Goal: Submit feedback/report problem: Submit feedback/report problem

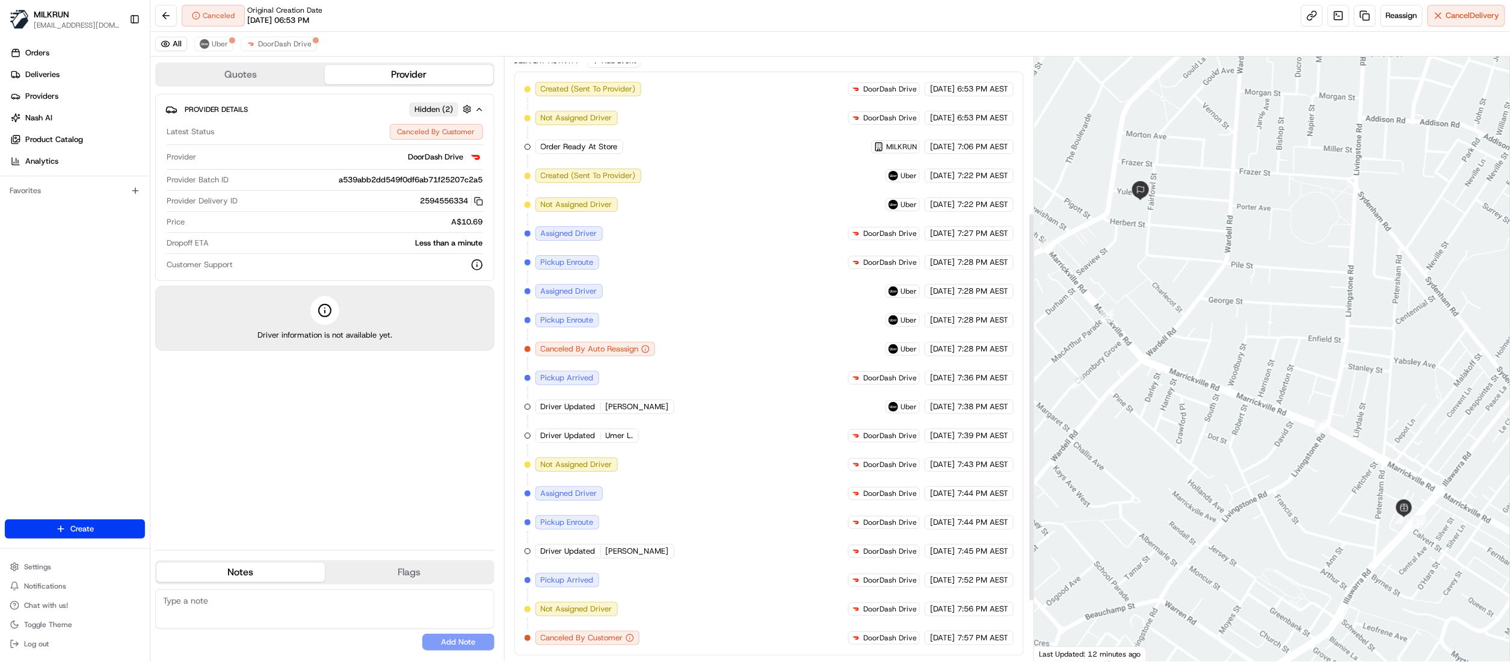
scroll to position [334, 0]
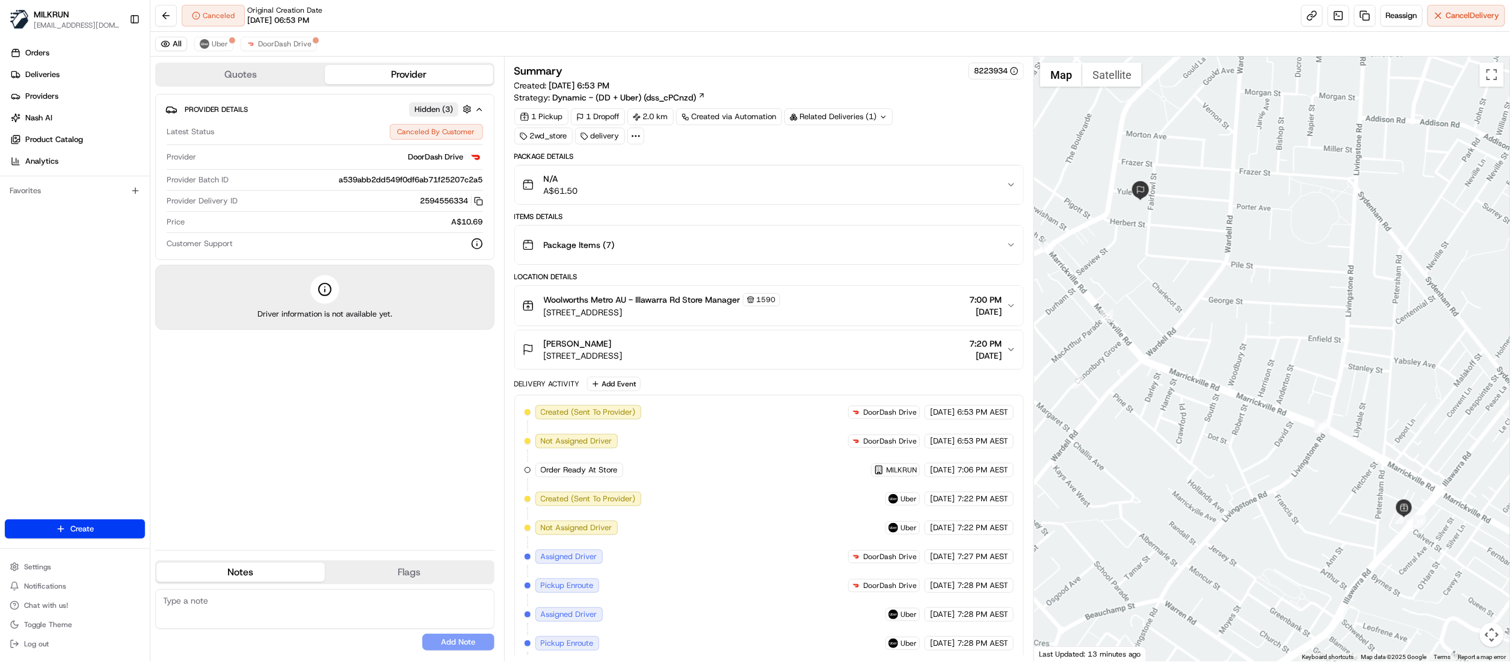
drag, startPoint x: 616, startPoint y: 346, endPoint x: 542, endPoint y: 350, distance: 74.1
click at [542, 350] on div "Elizabeth Succar 9 Yule St, Dulwich Hill, NSW 2203, AU" at bounding box center [572, 349] width 100 height 24
copy span "Elizabeth Succar"
click at [45, 79] on span "Deliveries" at bounding box center [42, 74] width 34 height 11
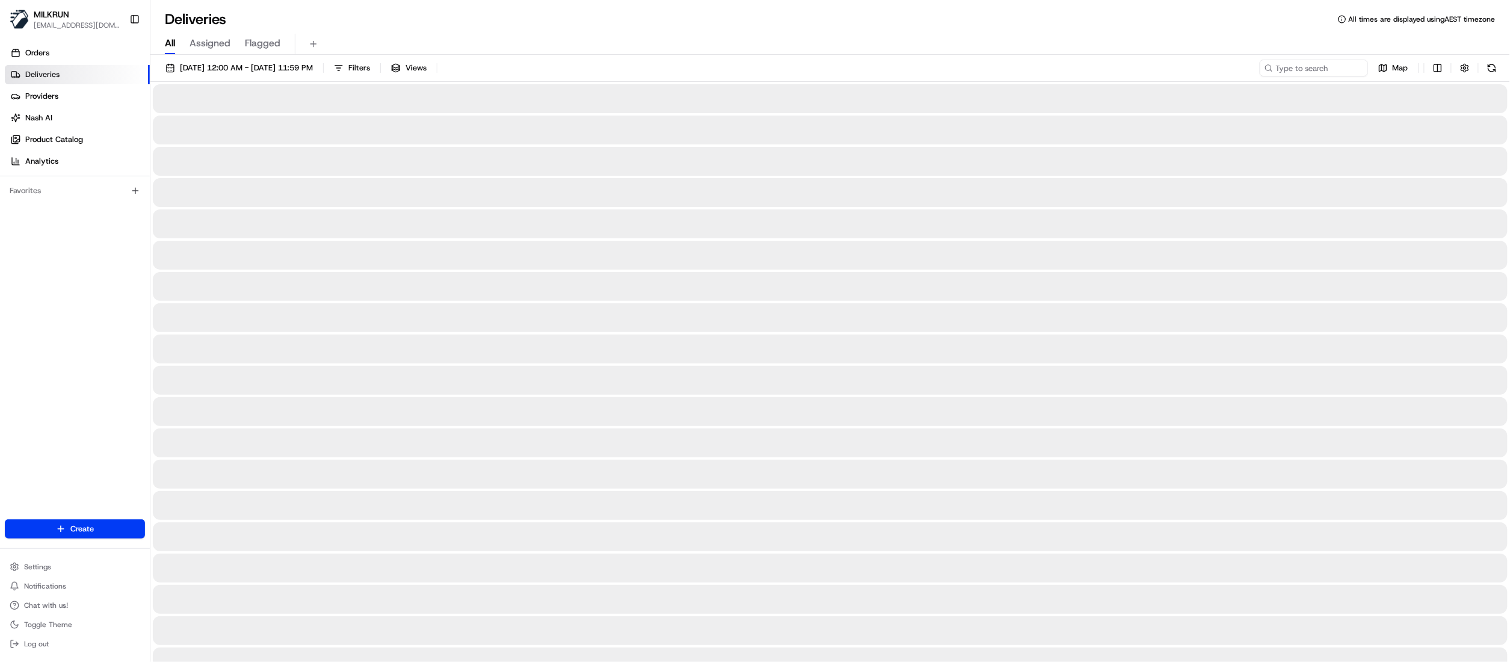
click at [171, 45] on span "All" at bounding box center [170, 43] width 10 height 14
click at [1334, 61] on input at bounding box center [1295, 68] width 144 height 17
paste input "Elizabeth Succar"
type input "Elizabeth Succar"
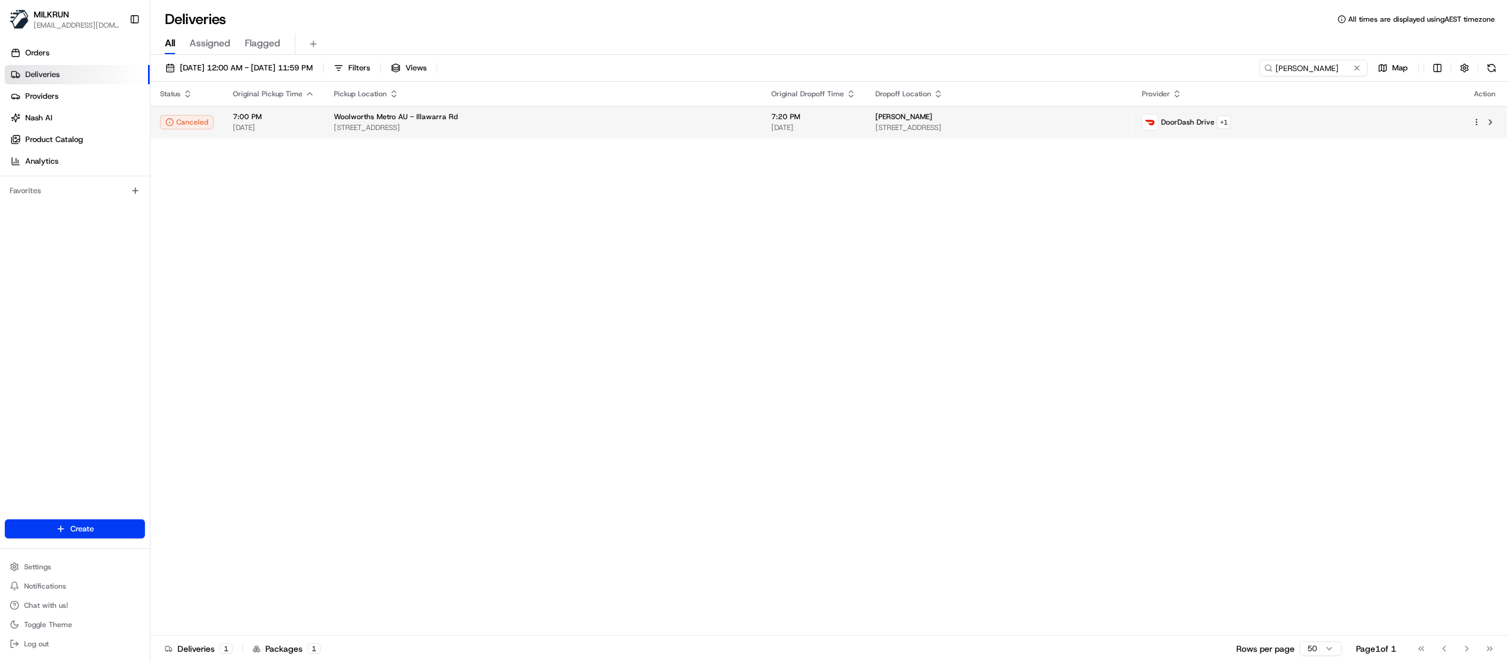
click at [458, 117] on div "Woolworths Metro AU - Illawarra Rd" at bounding box center [543, 117] width 418 height 10
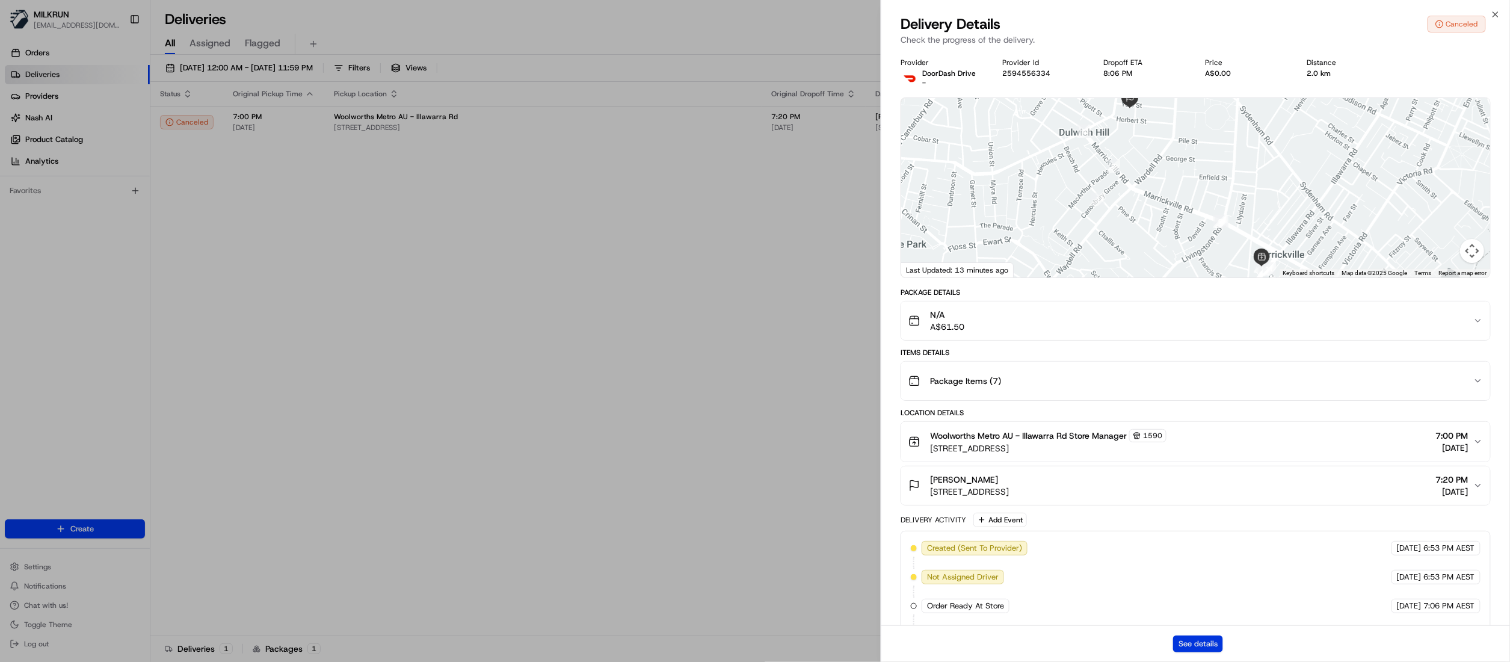
click at [1190, 647] on button "See details" at bounding box center [1198, 643] width 50 height 17
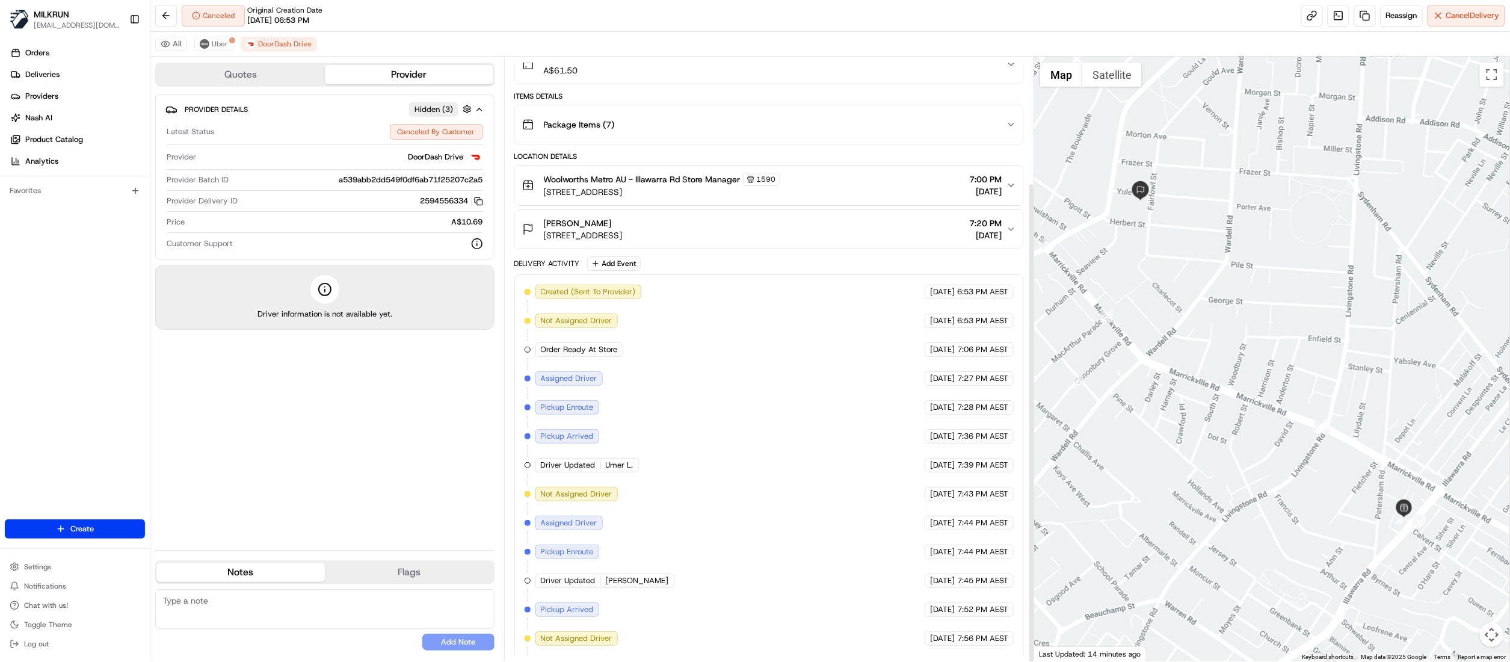
scroll to position [159, 0]
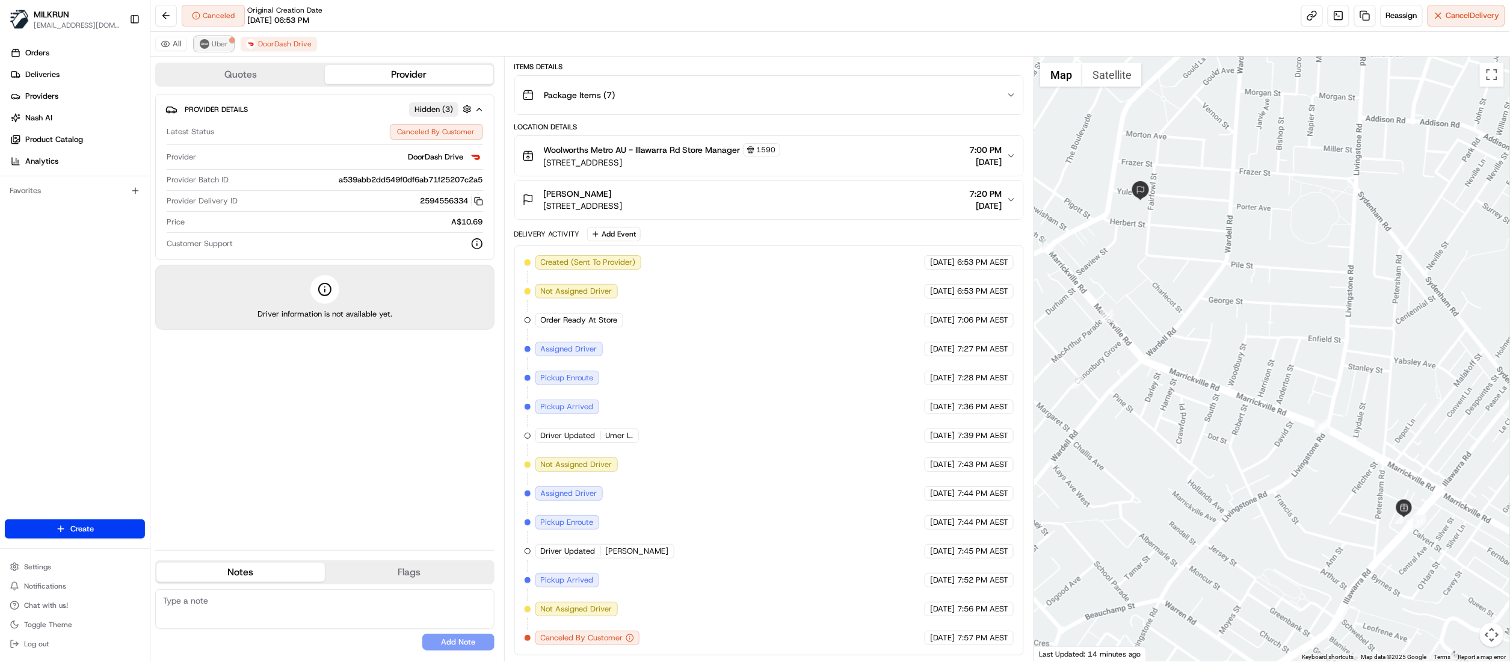
click at [220, 45] on span "Uber" at bounding box center [220, 44] width 16 height 10
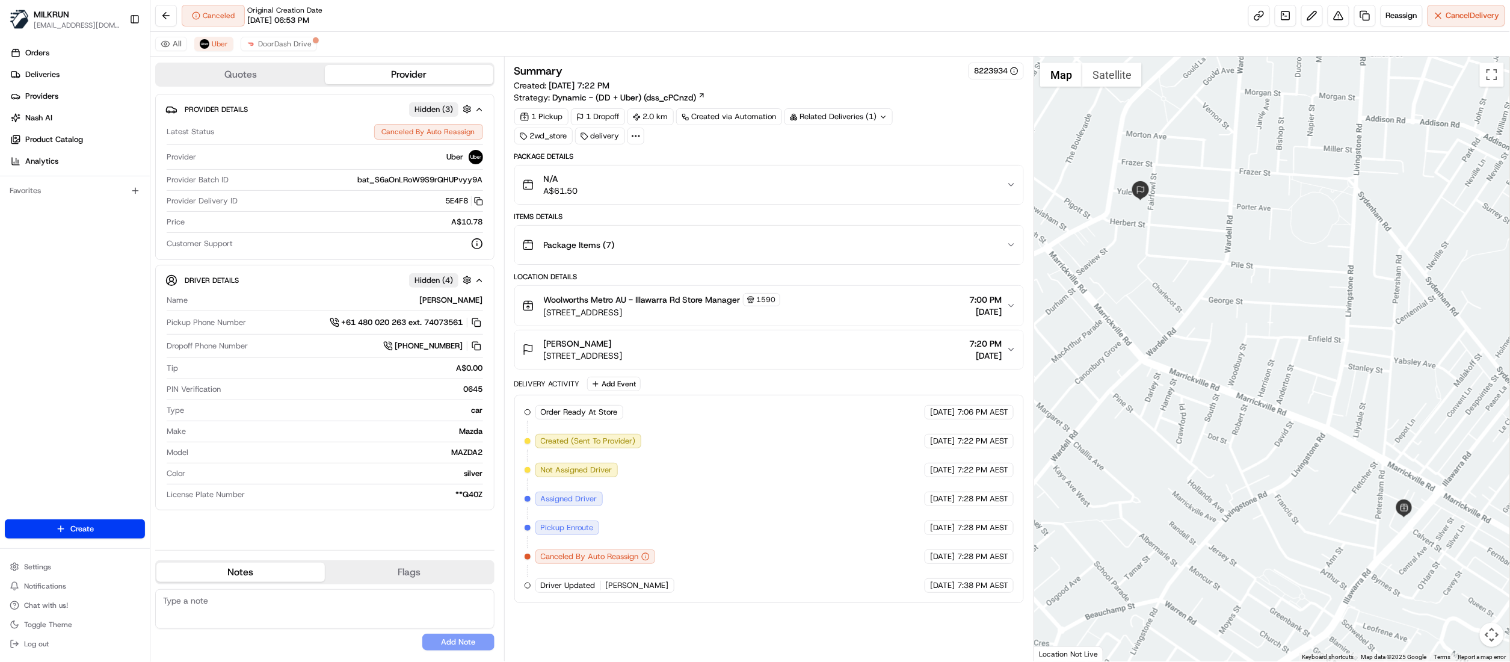
click at [1012, 314] on button "Woolworths Metro AU - Illawarra Rd Store Manager 1590 258 Illawarra Rd, Marrick…" at bounding box center [769, 306] width 508 height 40
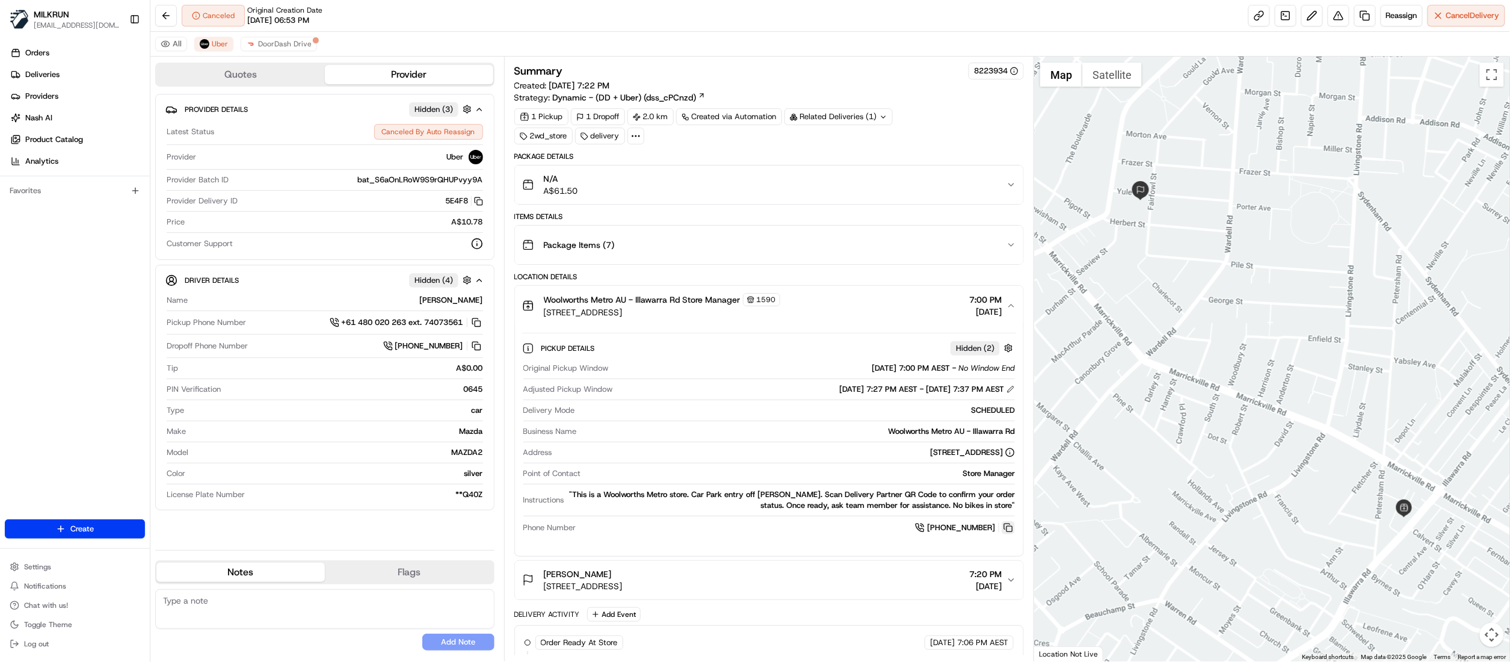
click at [1003, 533] on button at bounding box center [1007, 527] width 13 height 13
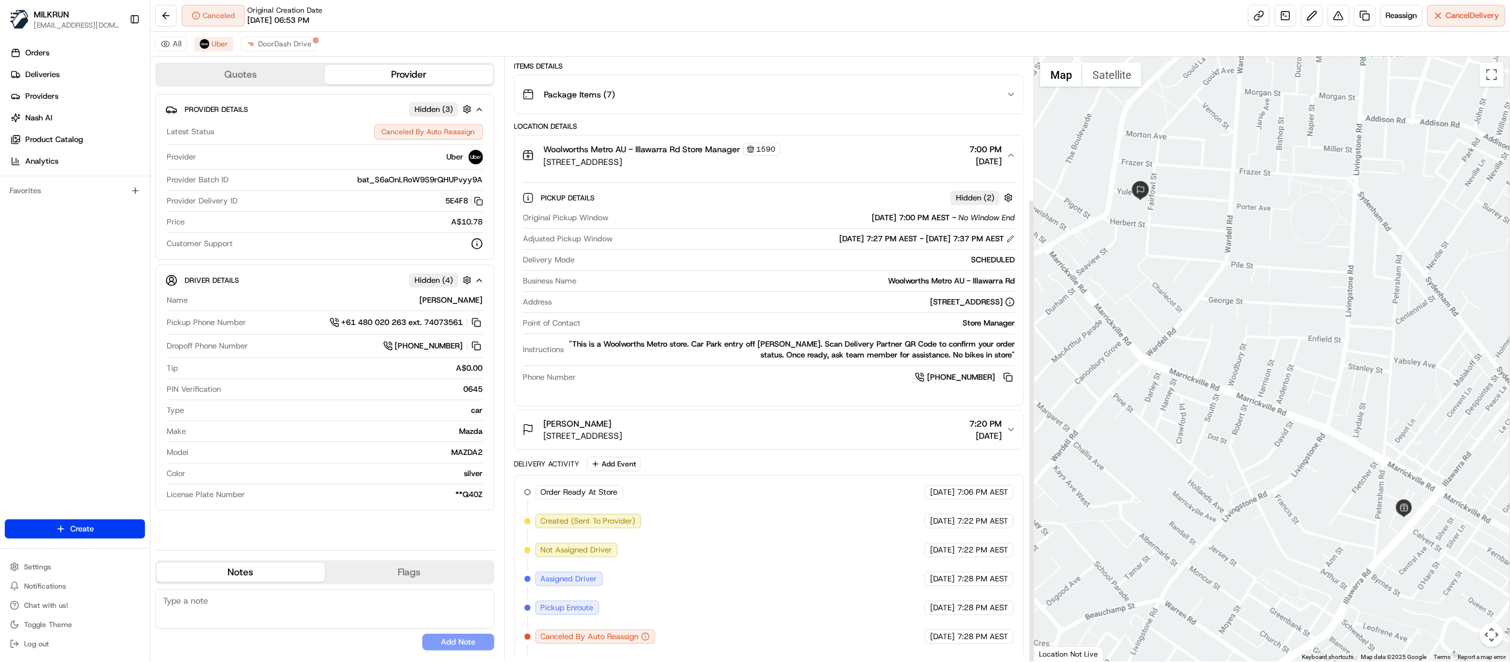
scroll to position [185, 0]
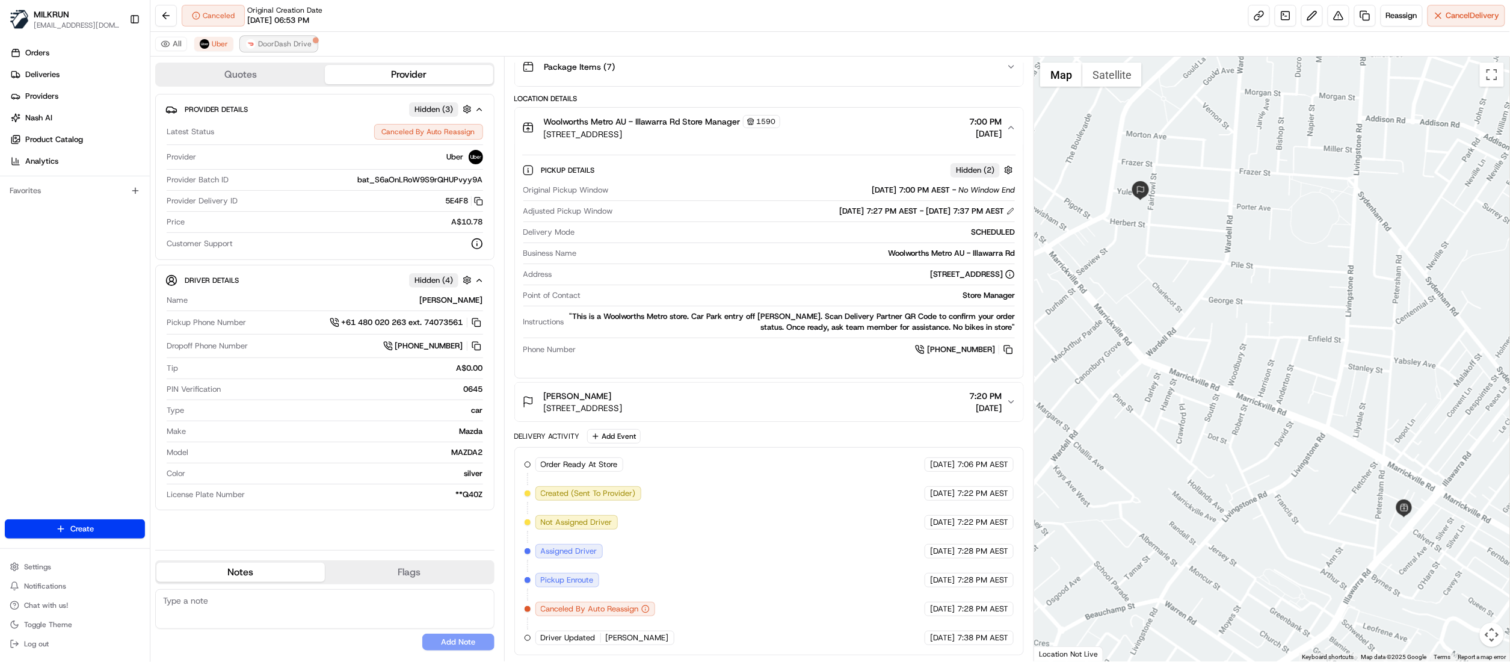
click at [284, 43] on span "DoorDash Drive" at bounding box center [285, 44] width 54 height 10
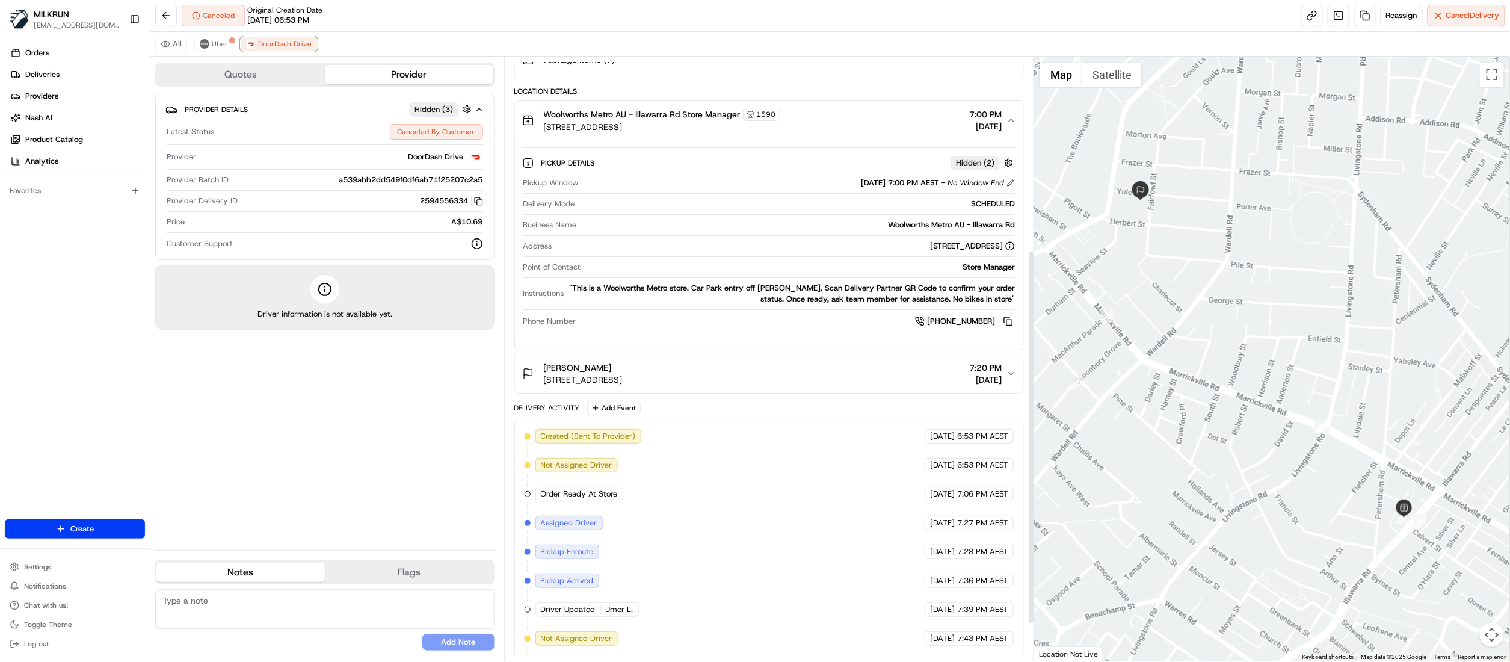
scroll to position [369, 0]
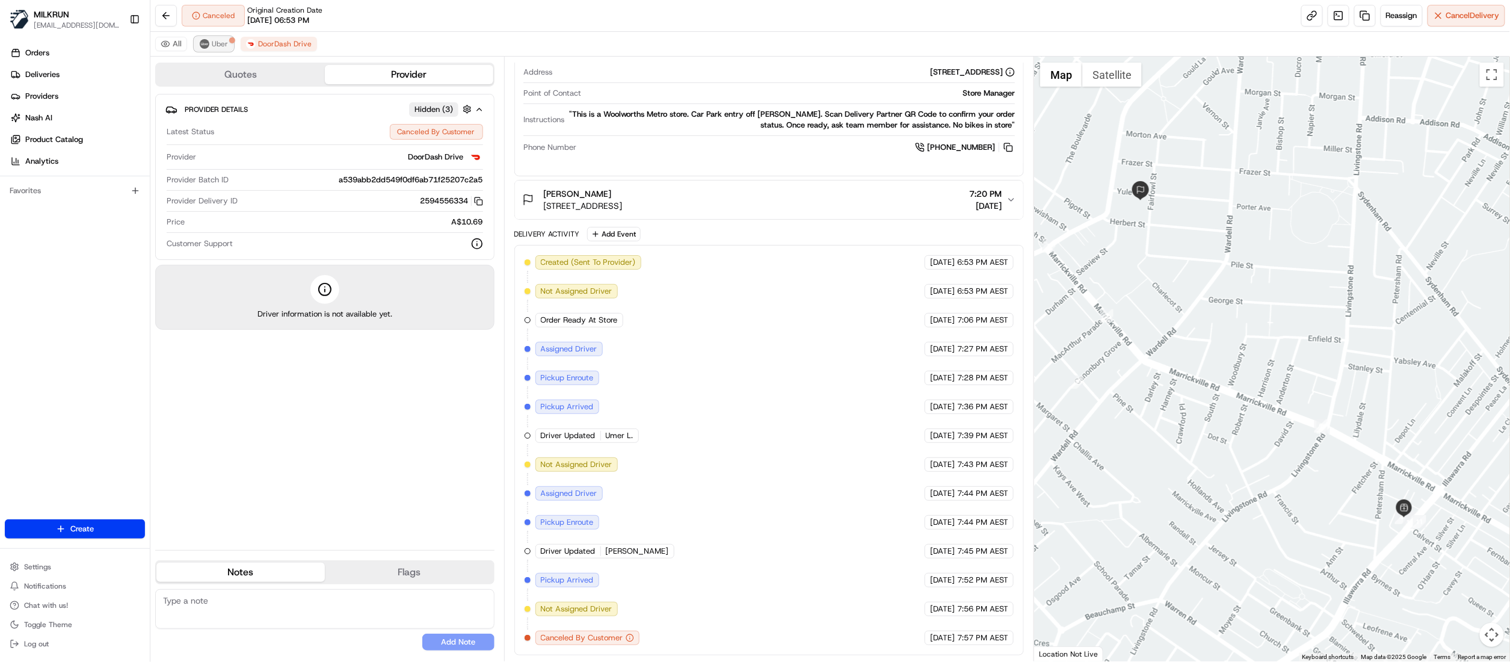
click at [226, 45] on span "Uber" at bounding box center [220, 44] width 16 height 10
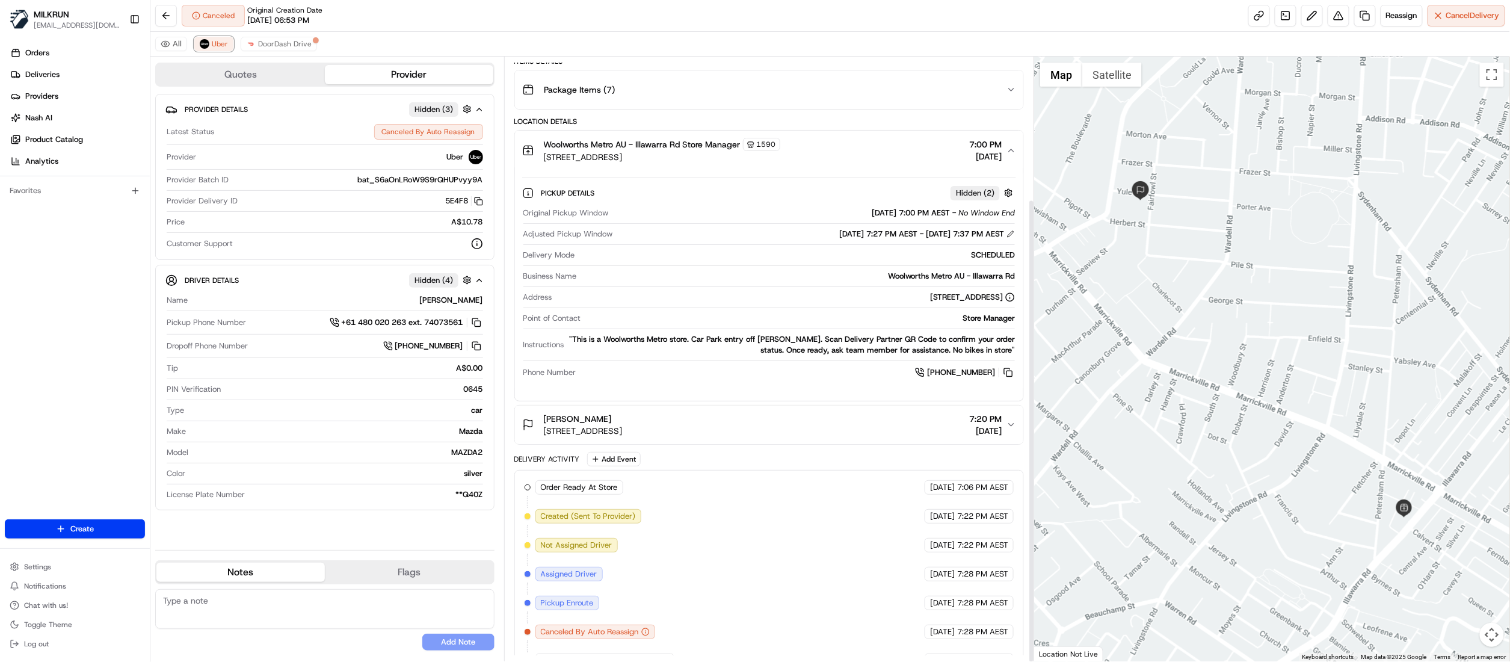
scroll to position [185, 0]
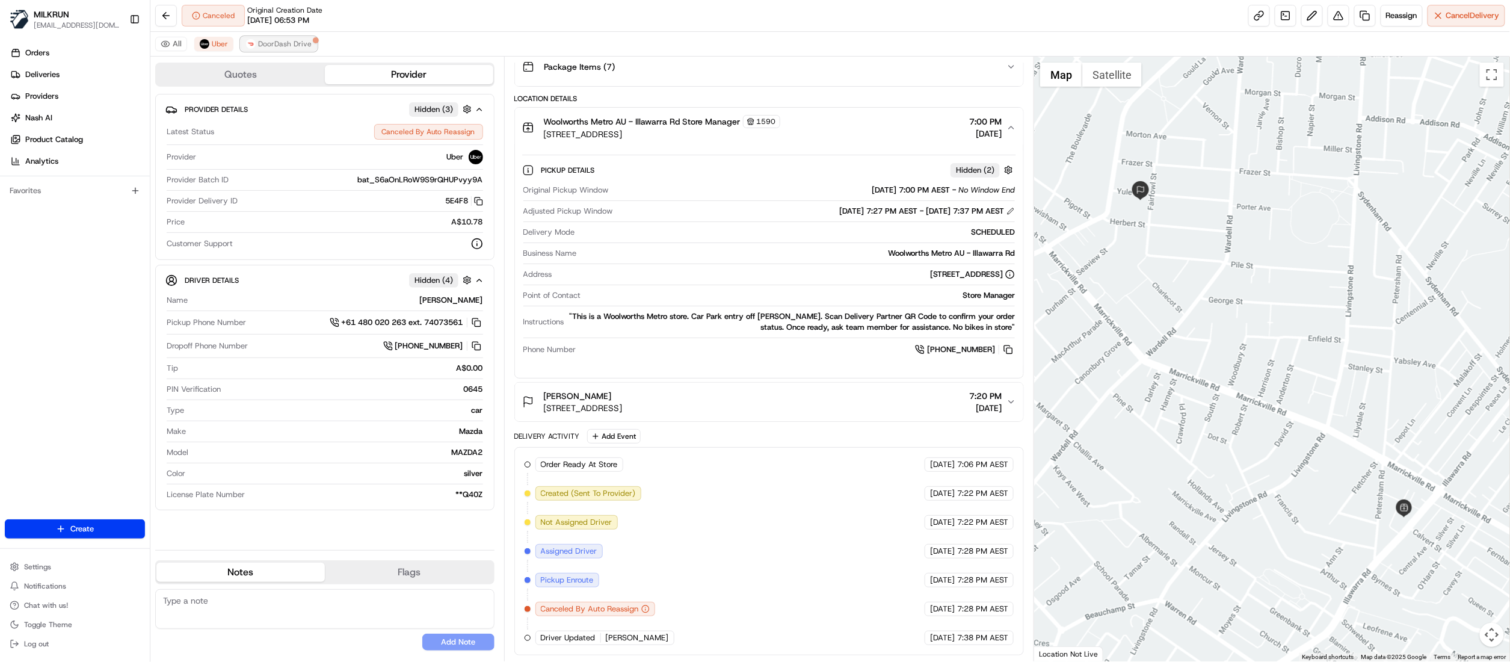
click at [269, 40] on span "DoorDash Drive" at bounding box center [285, 44] width 54 height 10
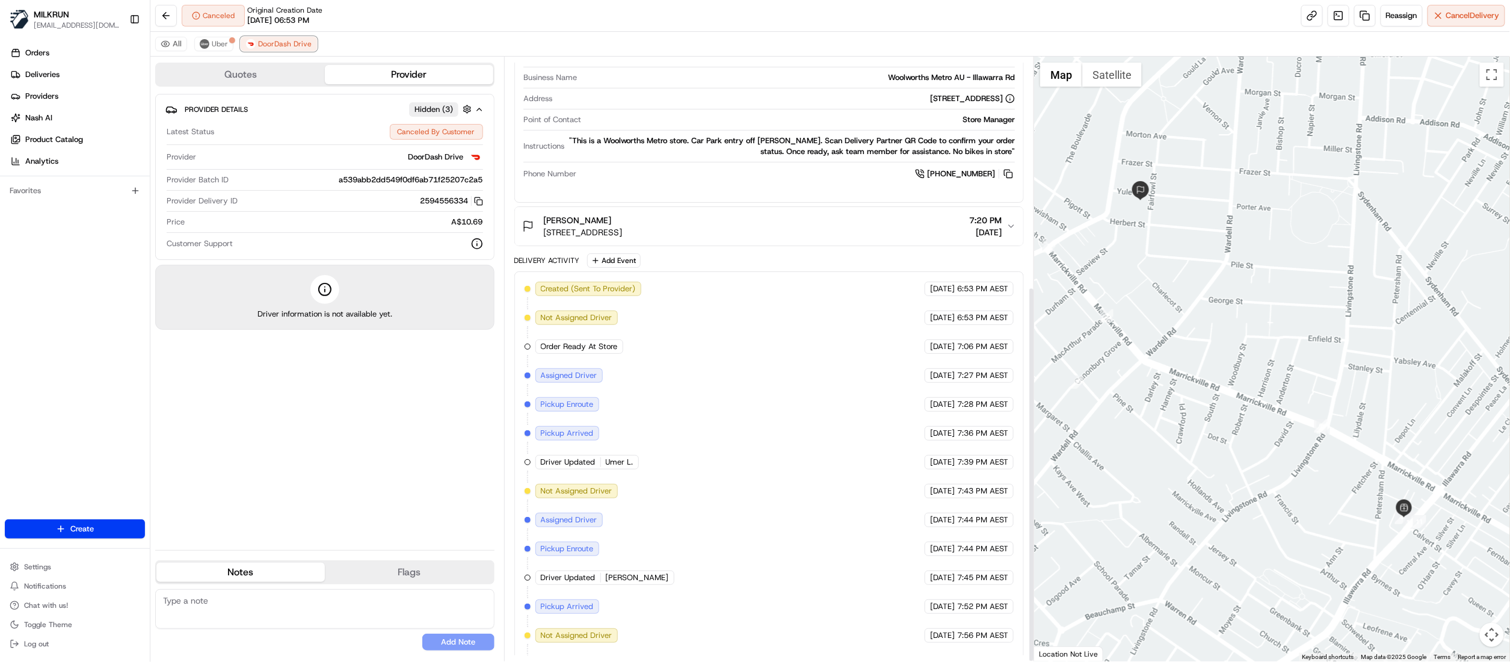
scroll to position [369, 0]
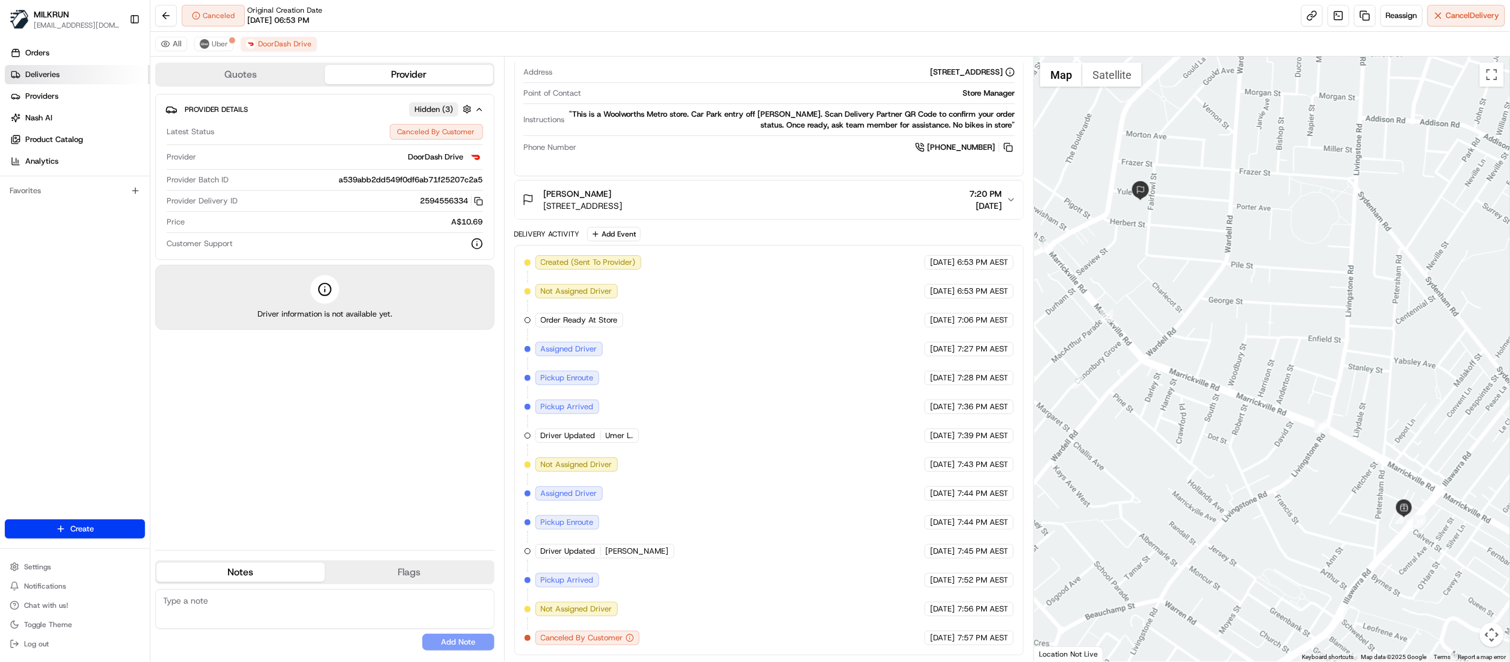
click at [49, 75] on span "Deliveries" at bounding box center [42, 74] width 34 height 11
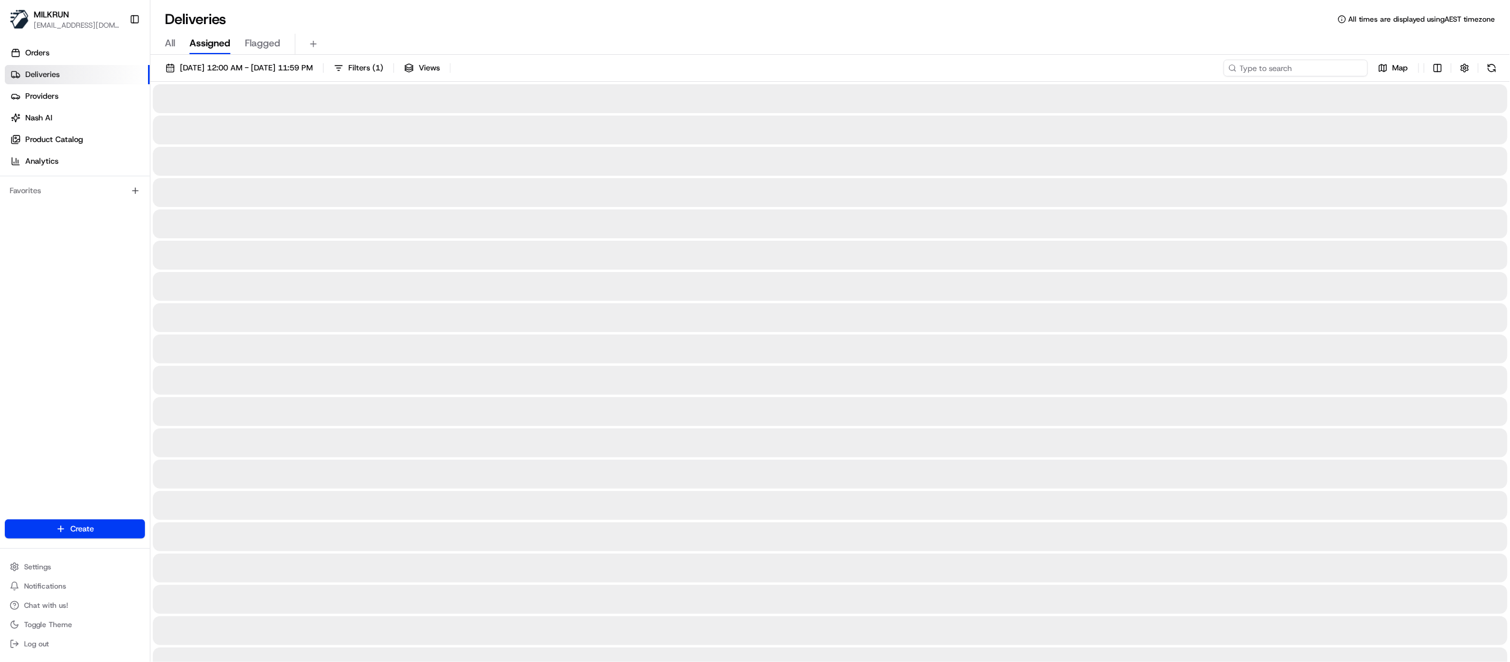
click at [1304, 64] on input at bounding box center [1295, 68] width 144 height 17
paste input "d7b66758-61b0-42bc-816f-46e62495230a"
type input "d7b66758-61b0-42bc-816f-46e62495230a"
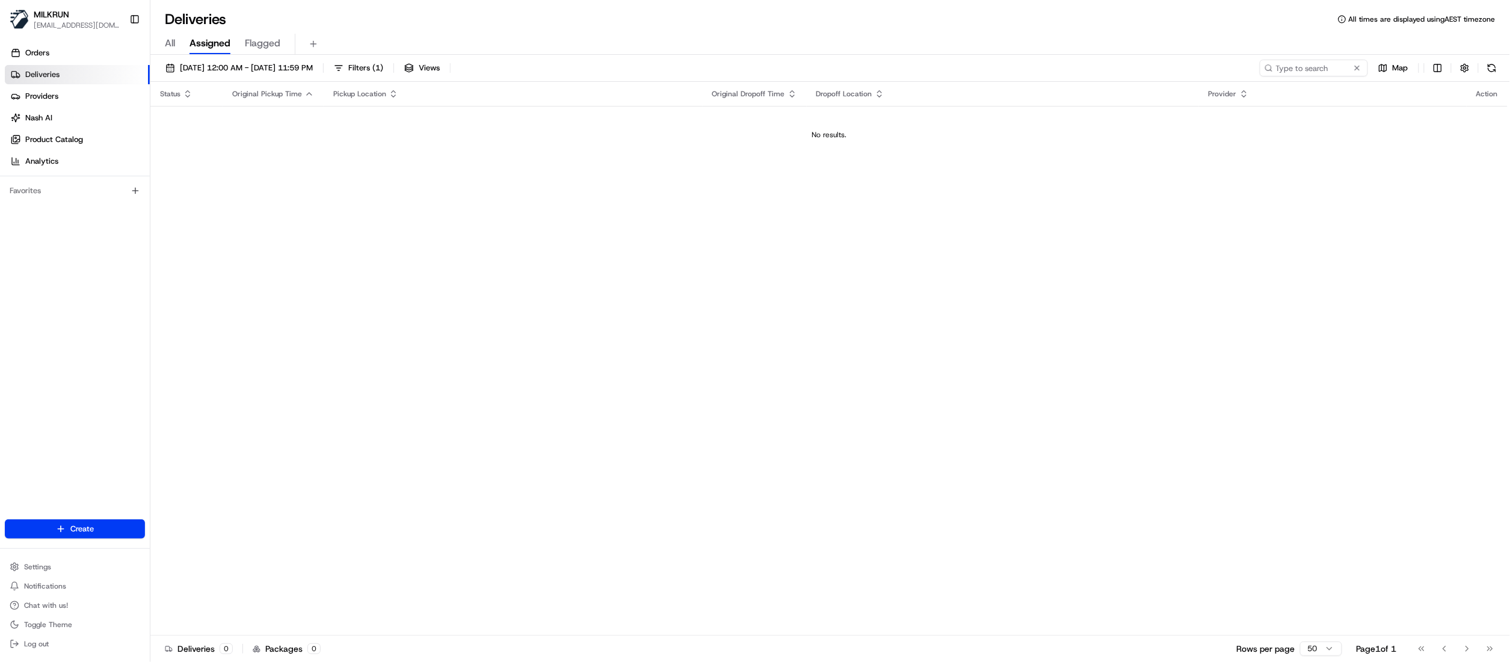
click at [167, 43] on span "All" at bounding box center [170, 43] width 10 height 14
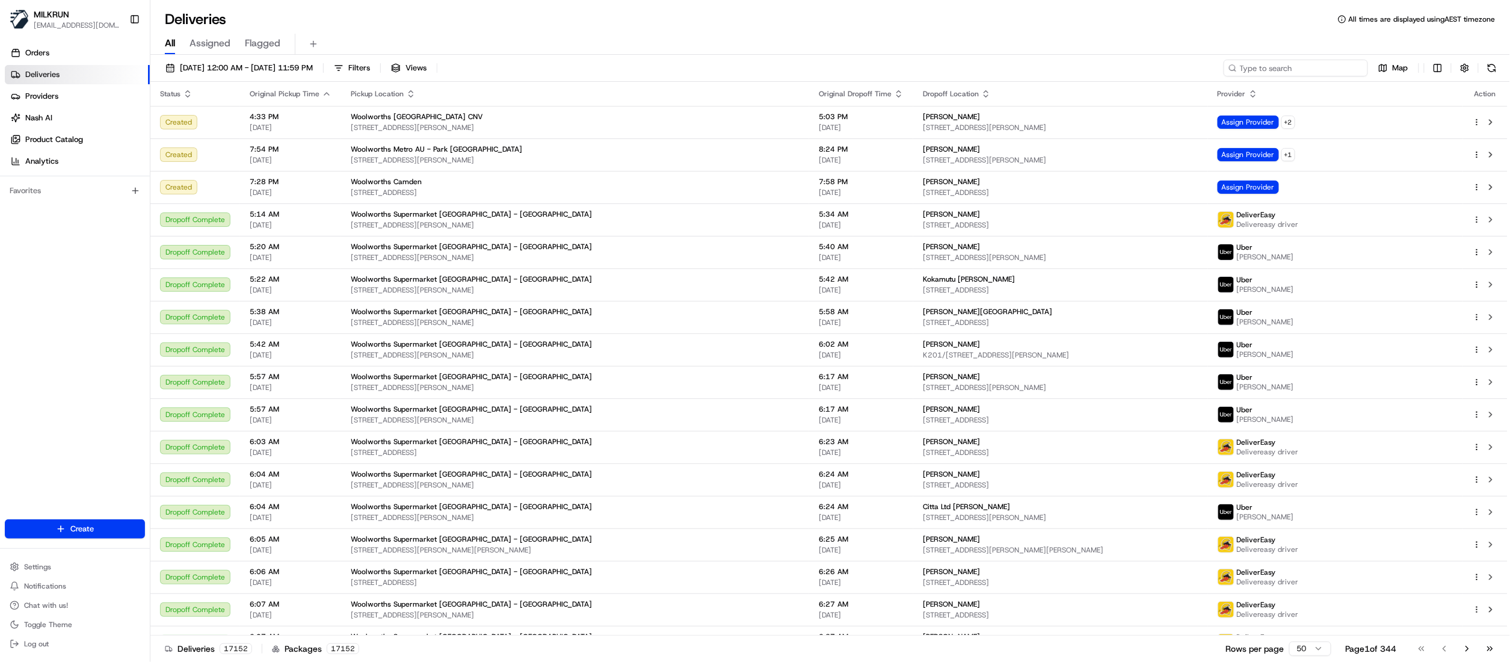
click at [1295, 72] on input at bounding box center [1295, 68] width 144 height 17
paste input "Jesse Oliver"
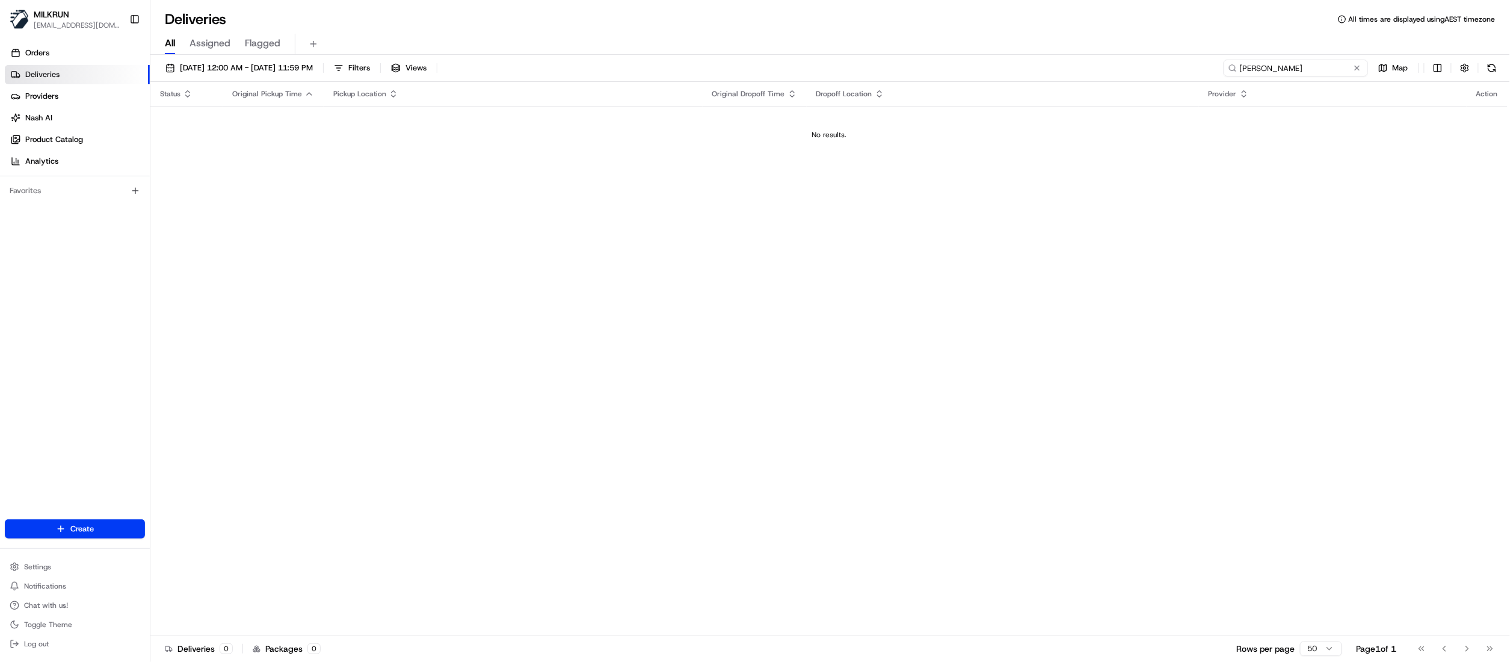
click at [1242, 69] on input "Jesse Oliver" at bounding box center [1295, 68] width 144 height 17
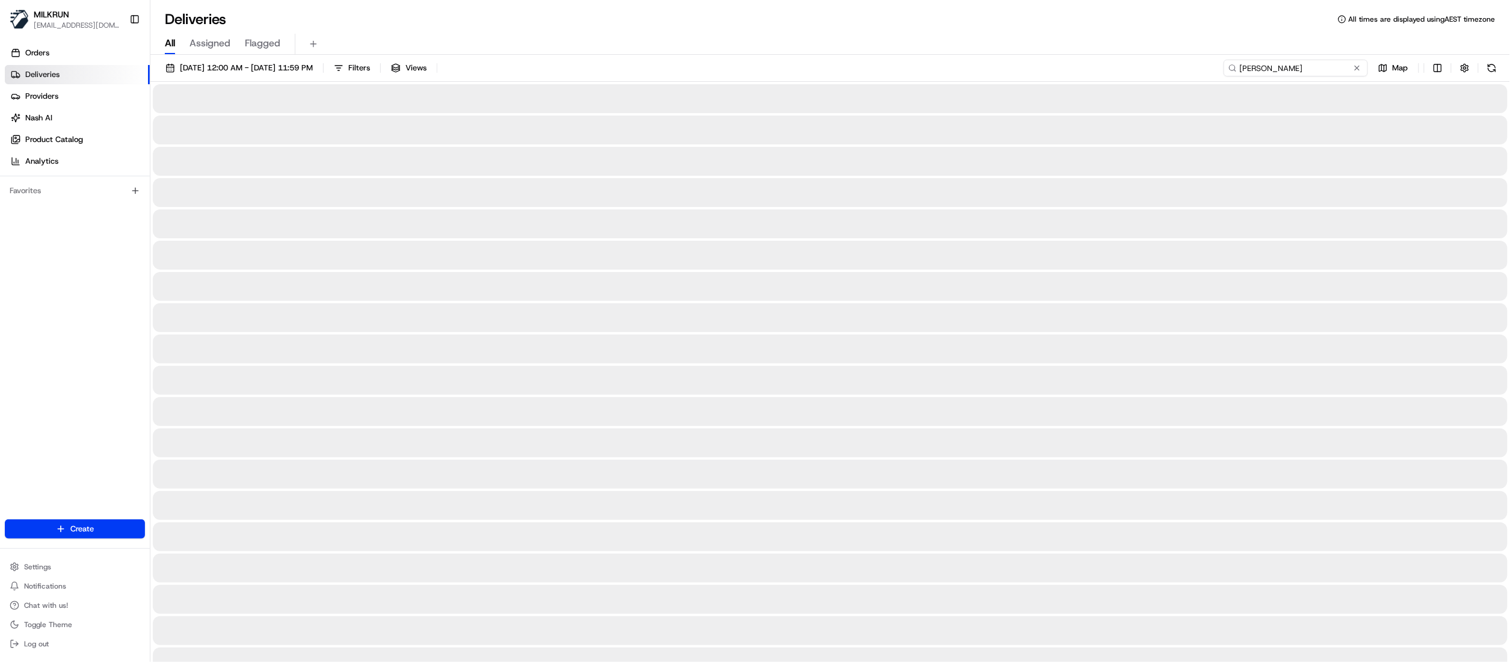
type input "Jesse Oliver"
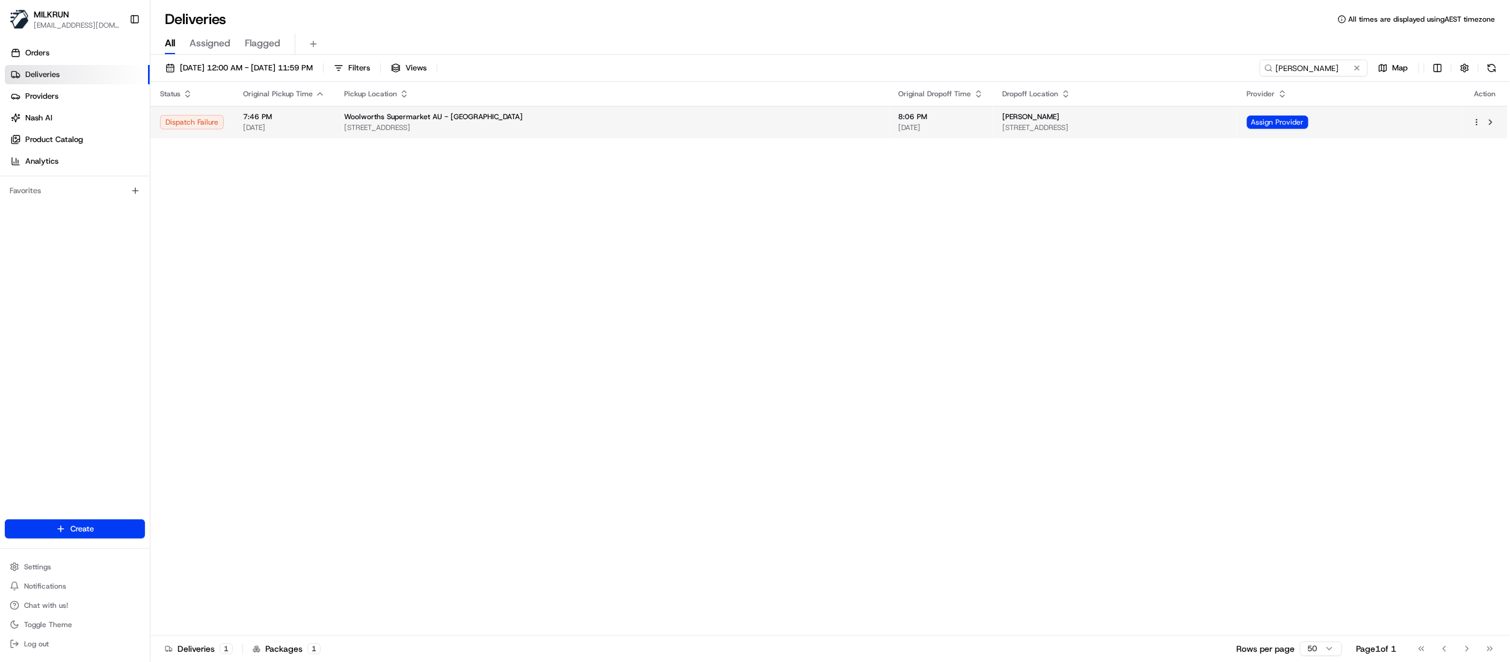
click at [889, 117] on td "8:06 PM 20/08/2025" at bounding box center [941, 122] width 104 height 32
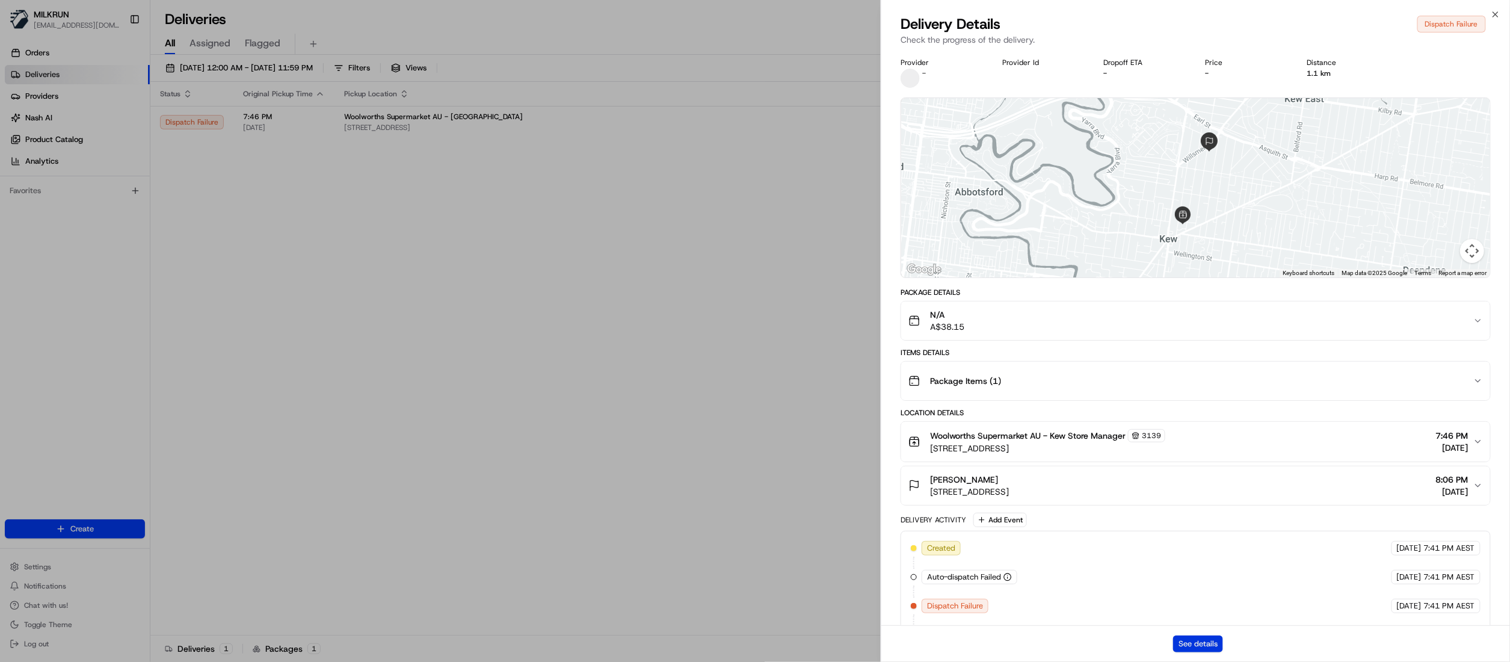
click at [1199, 642] on button "See details" at bounding box center [1198, 643] width 50 height 17
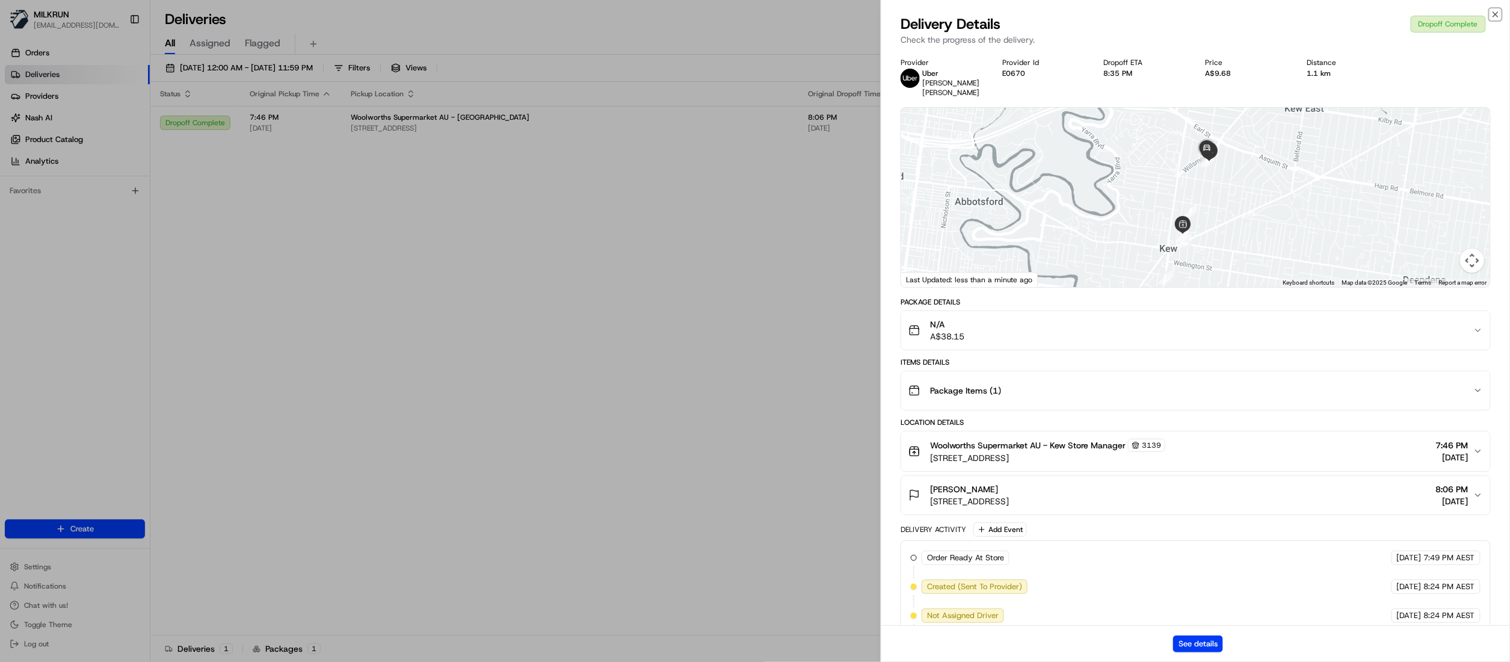
drag, startPoint x: 1493, startPoint y: 19, endPoint x: 1358, endPoint y: 38, distance: 136.1
click at [1494, 18] on icon "button" at bounding box center [1495, 15] width 10 height 10
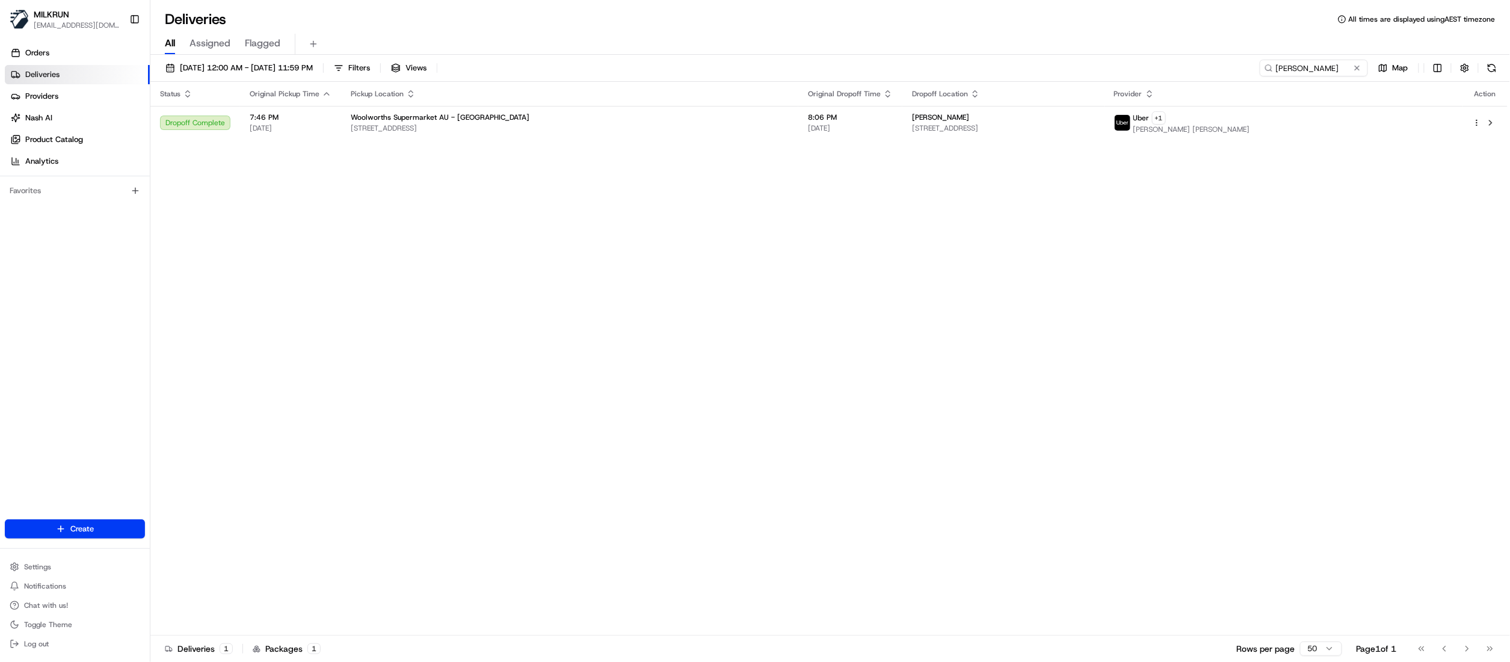
drag, startPoint x: 1354, startPoint y: 67, endPoint x: 1301, endPoint y: 72, distance: 53.1
click at [1351, 67] on button at bounding box center [1357, 68] width 12 height 12
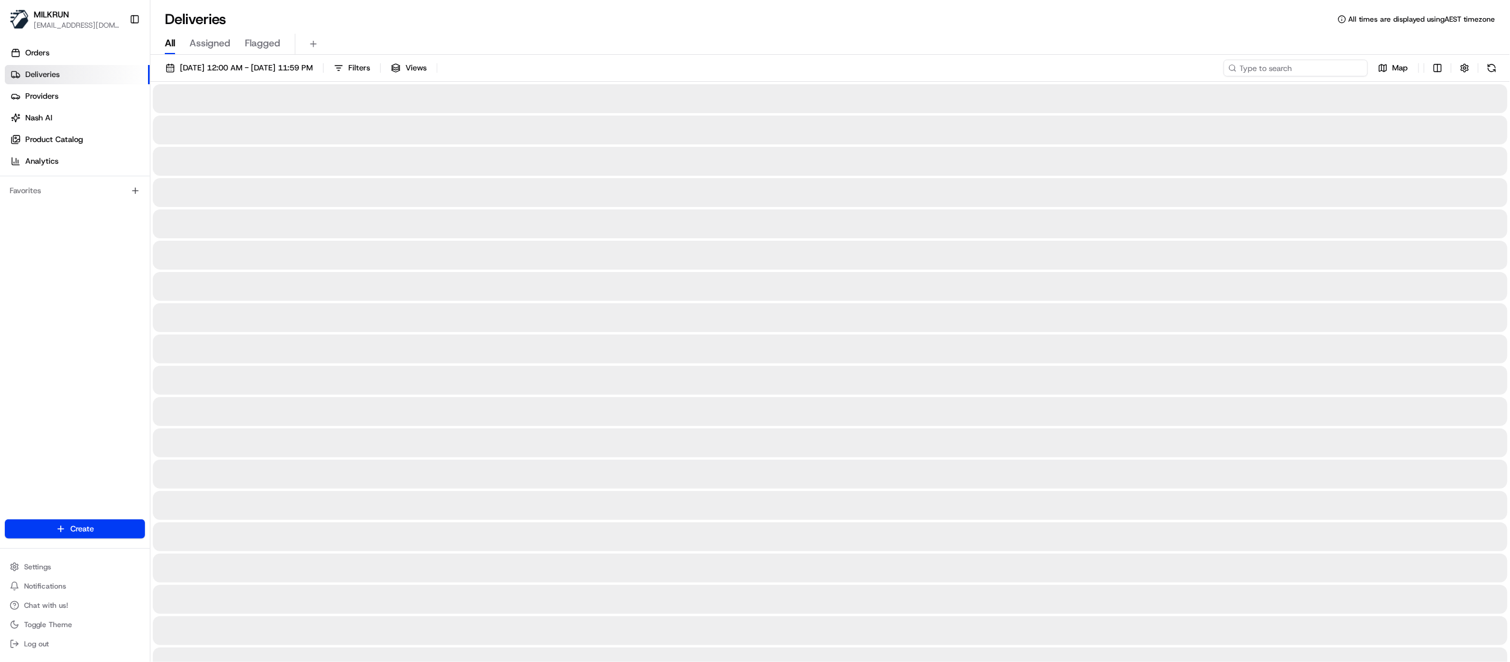
click at [1301, 72] on input at bounding box center [1295, 68] width 144 height 17
paste input "08f51ac7-bbd8-4260-84a9-b9f74d1a167f"
type input "08f51ac7-bbd8-4260-84a9-b9f74d1a167f"
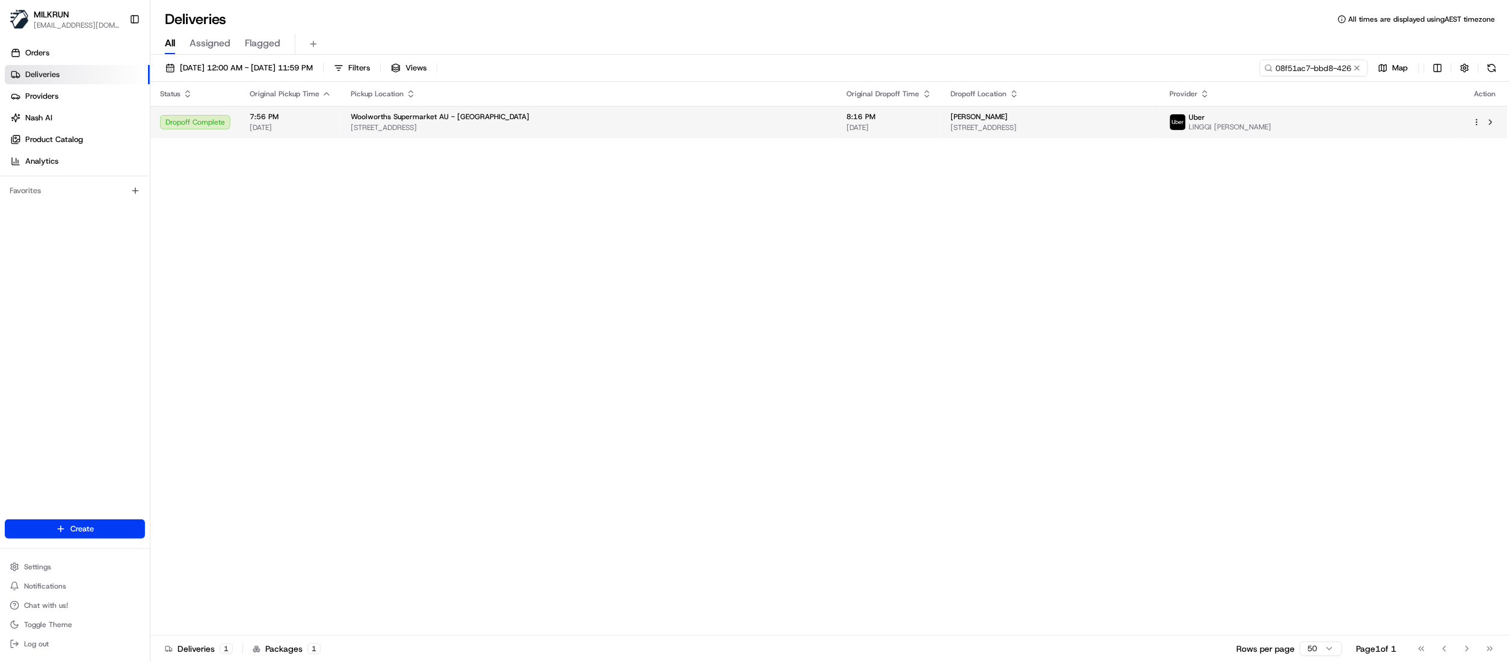
click at [962, 119] on span "[PERSON_NAME]" at bounding box center [979, 117] width 57 height 10
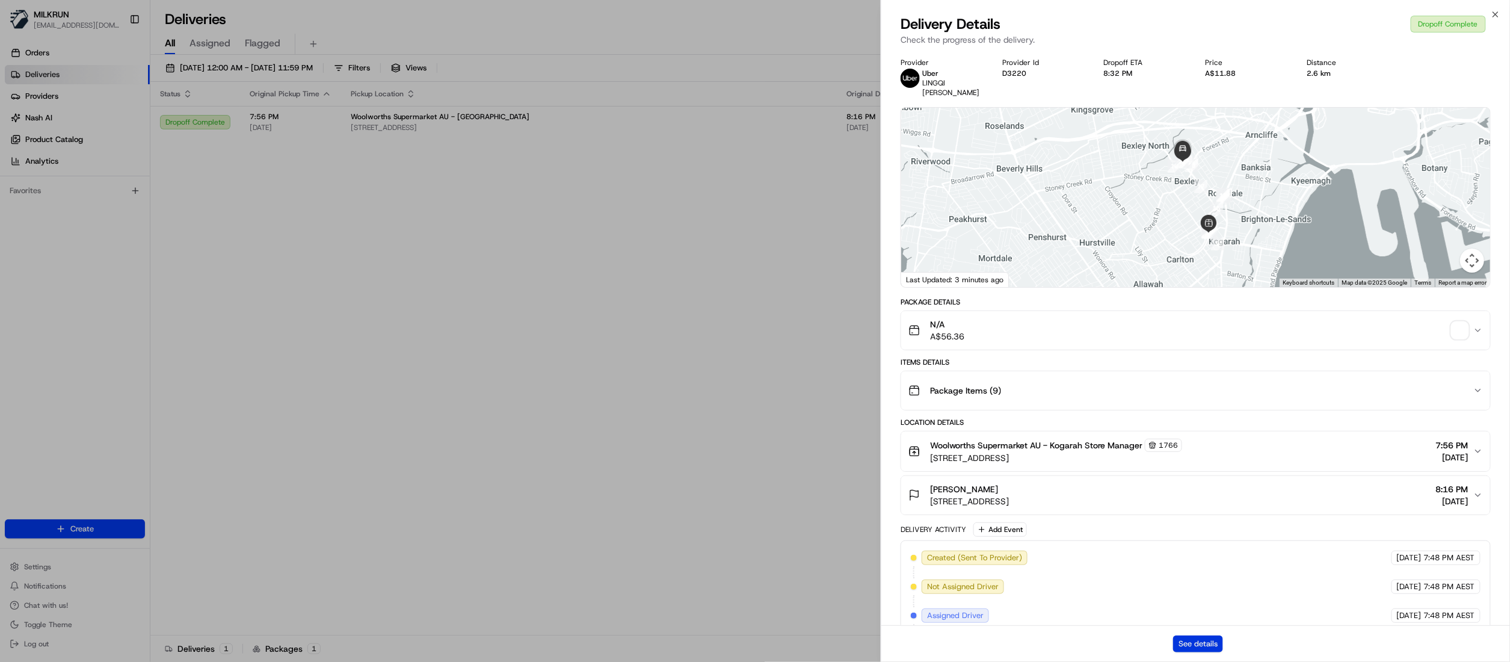
click at [1191, 643] on button "See details" at bounding box center [1198, 643] width 50 height 17
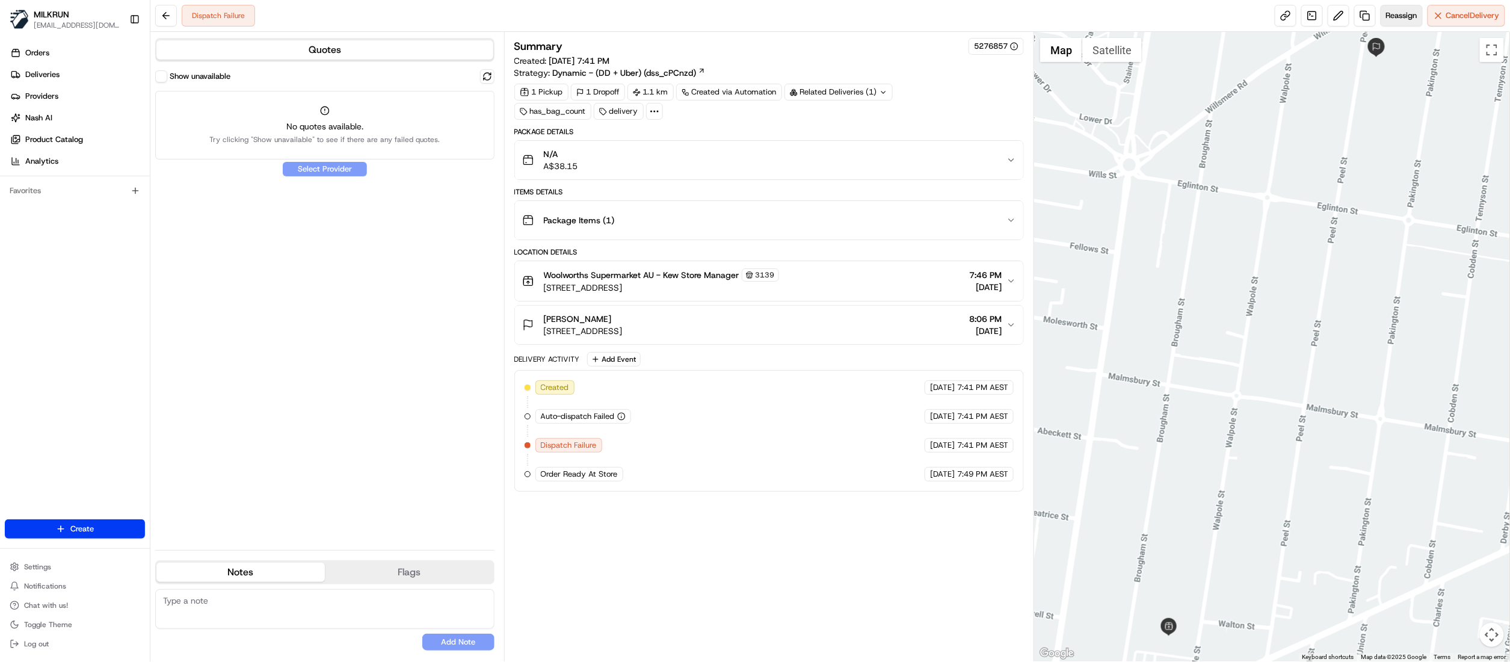
click at [1405, 18] on span "Reassign" at bounding box center [1401, 15] width 31 height 11
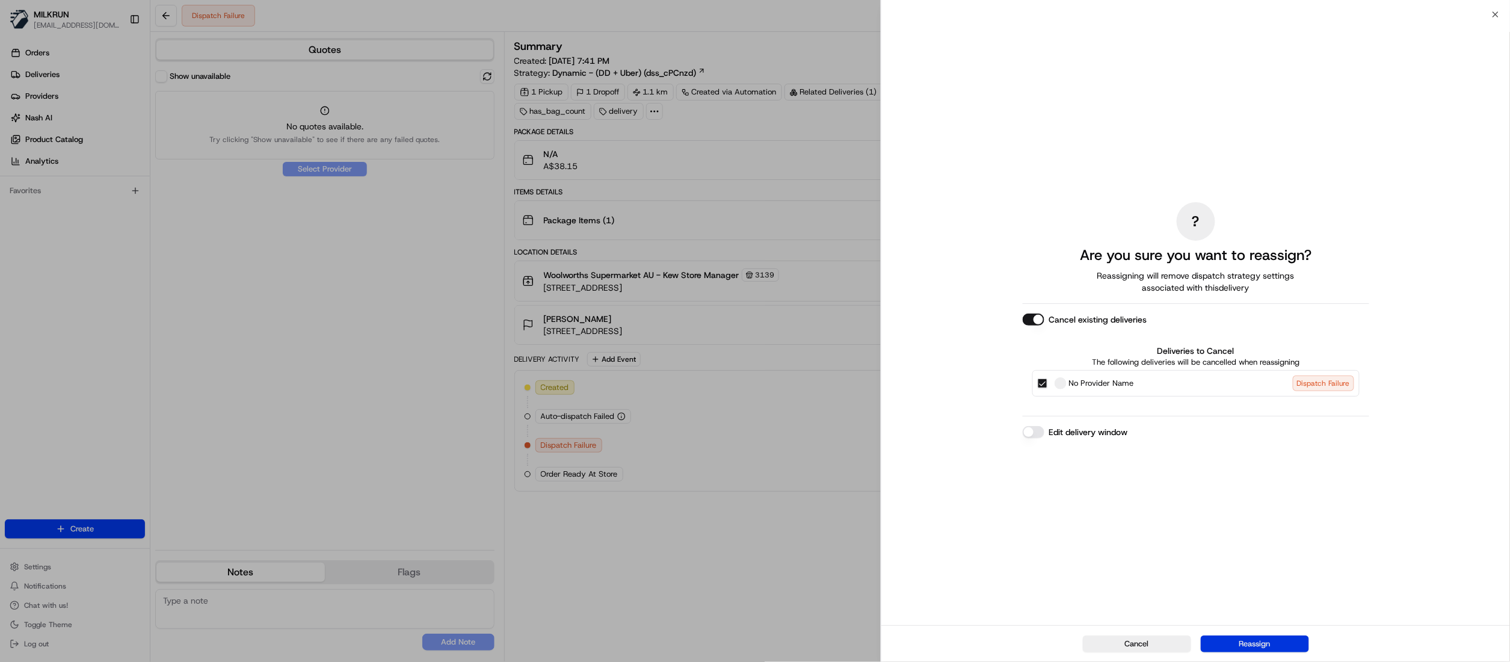
click at [1258, 640] on button "Reassign" at bounding box center [1254, 643] width 108 height 17
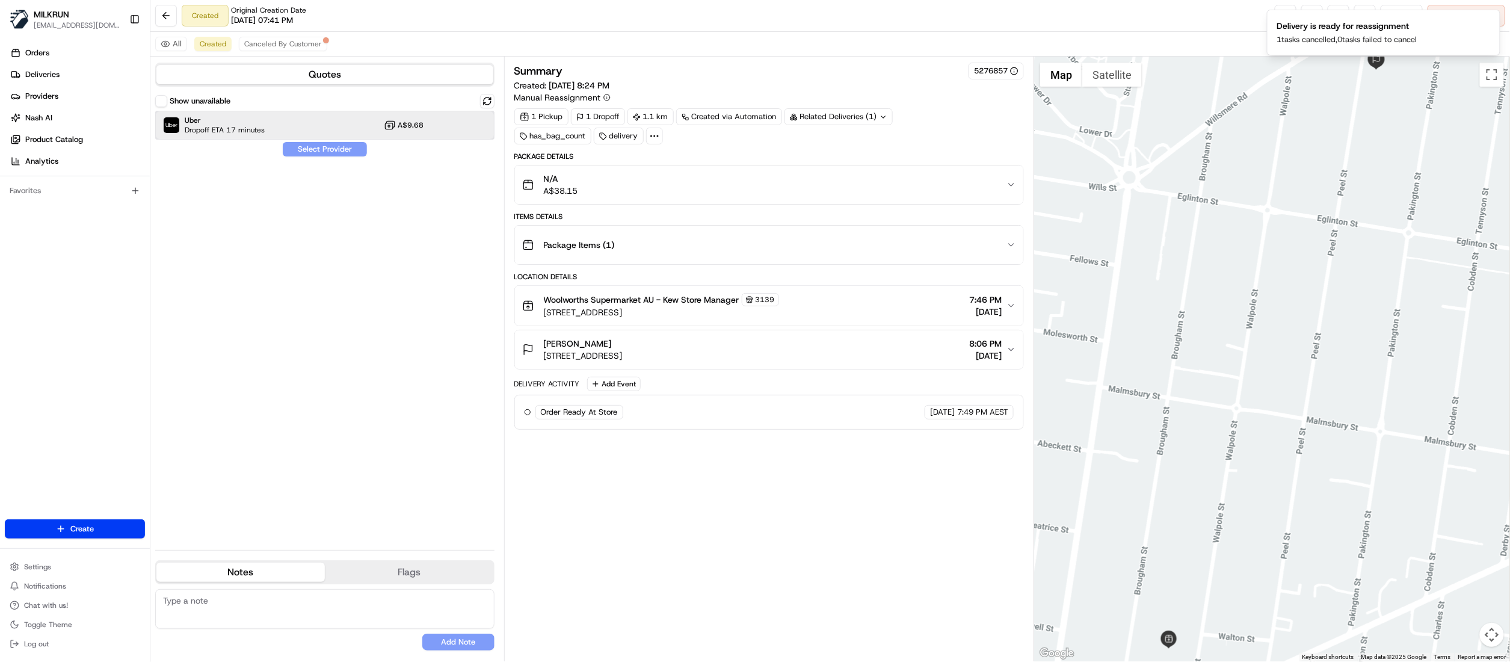
click at [209, 125] on span "Dropoff ETA 17 minutes" at bounding box center [225, 130] width 80 height 10
click at [304, 149] on button "Assign Provider" at bounding box center [324, 149] width 85 height 14
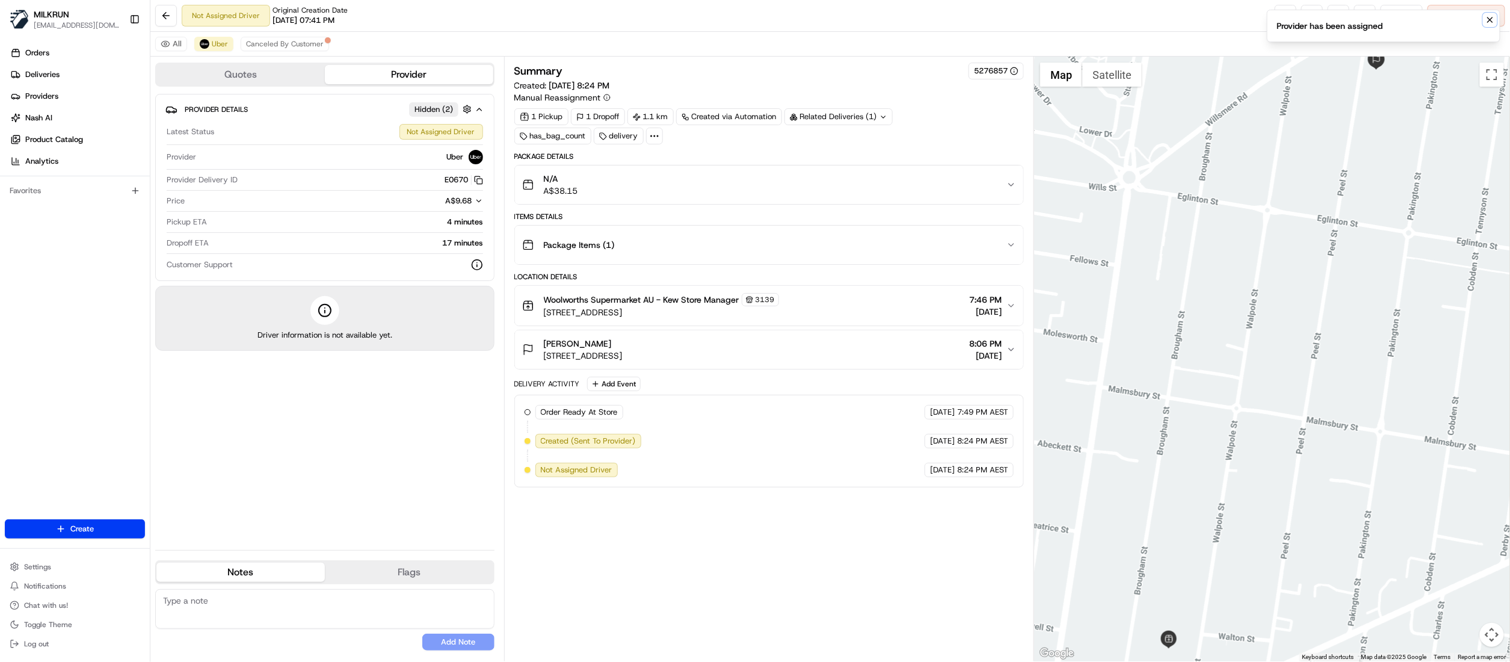
click at [1490, 19] on icon "Notifications (F8)" at bounding box center [1489, 19] width 5 height 5
drag, startPoint x: 1277, startPoint y: 19, endPoint x: 1246, endPoint y: 12, distance: 32.0
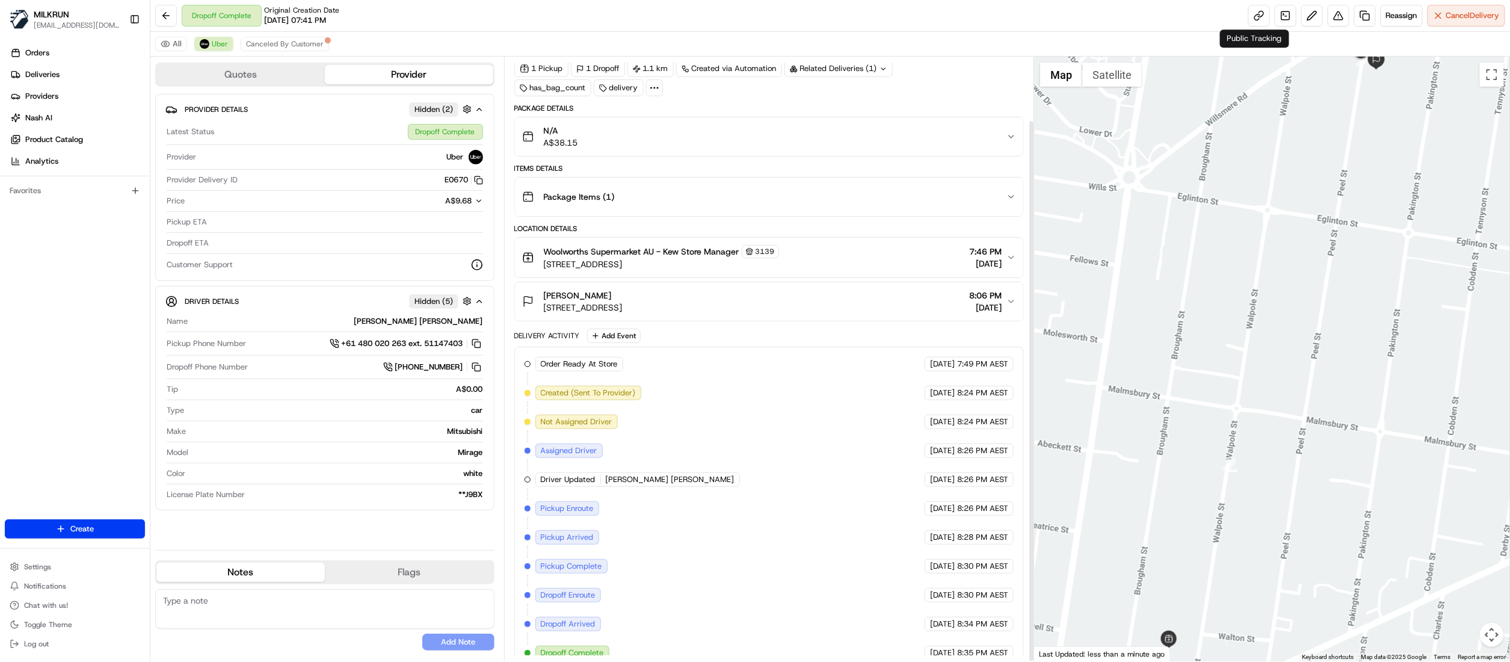
scroll to position [71, 0]
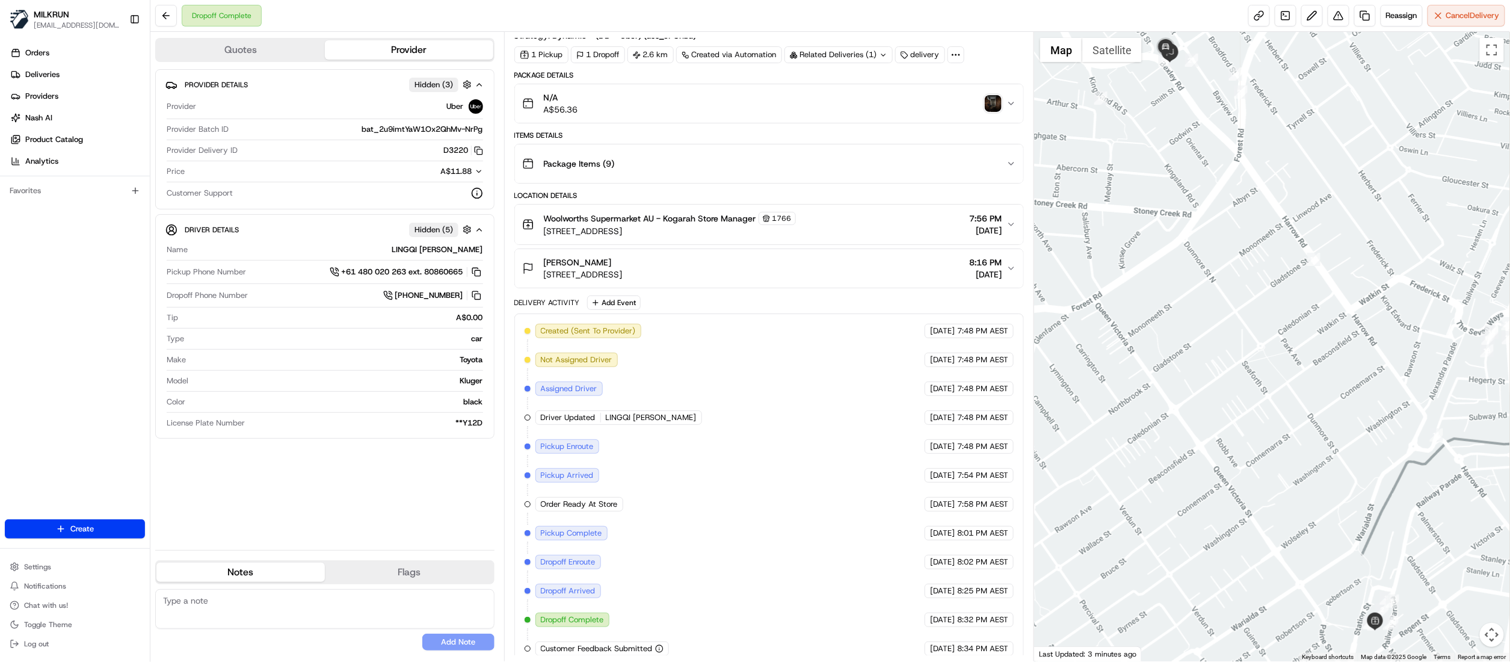
scroll to position [56, 0]
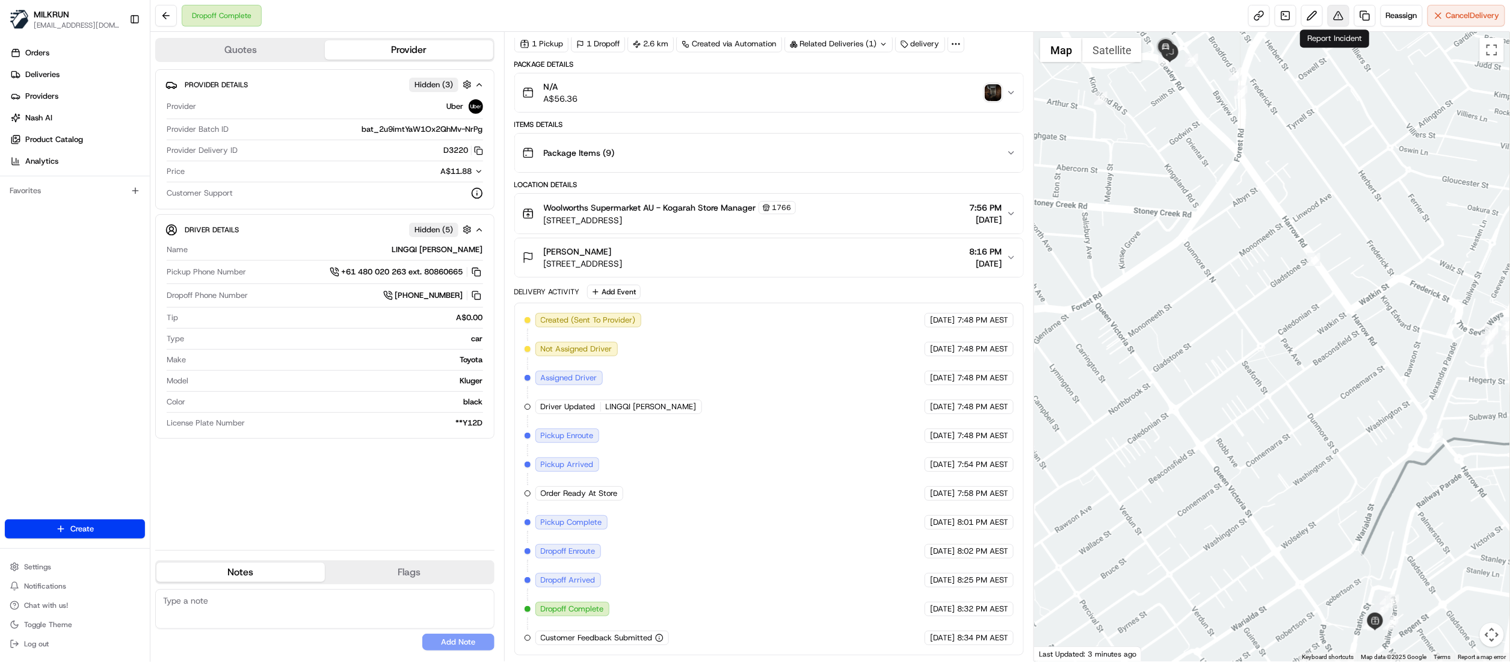
click at [1328, 19] on button at bounding box center [1338, 16] width 22 height 22
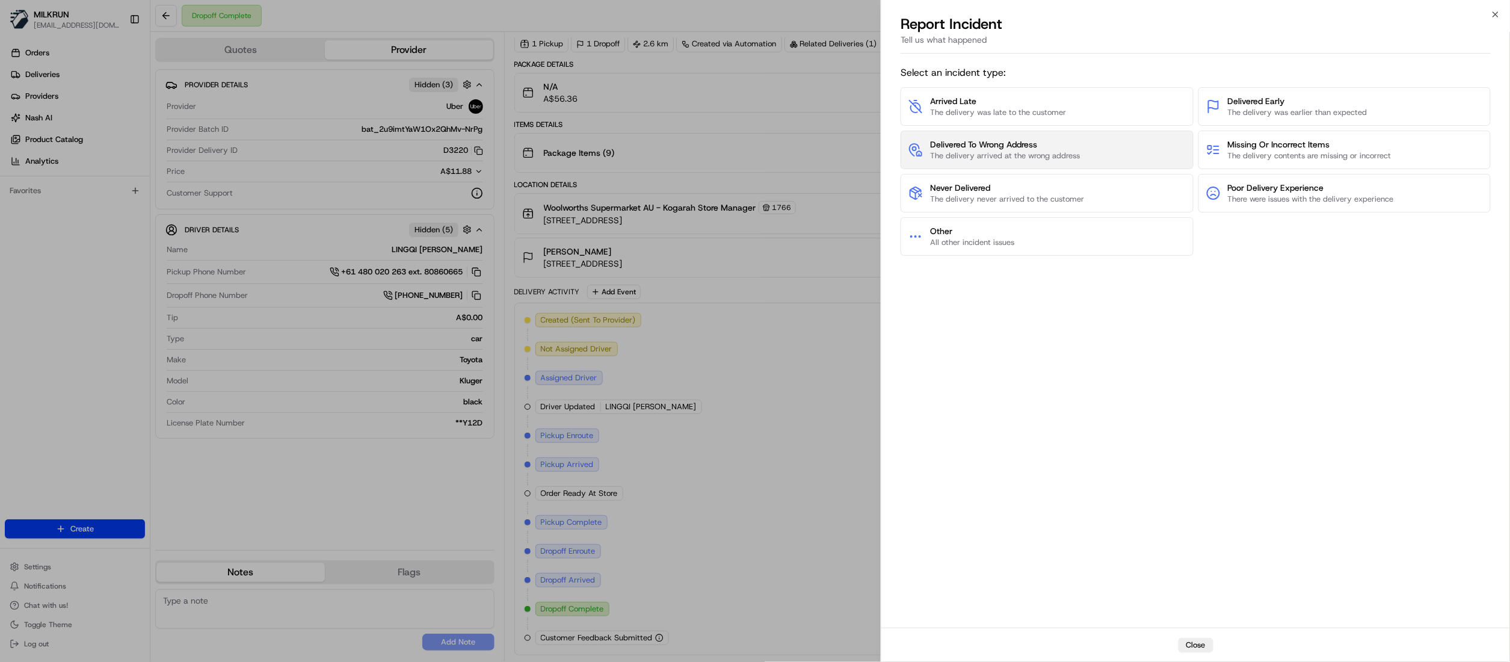
click at [1058, 135] on button "Delivered To Wrong Address The delivery arrived at the wrong address" at bounding box center [1046, 150] width 292 height 38
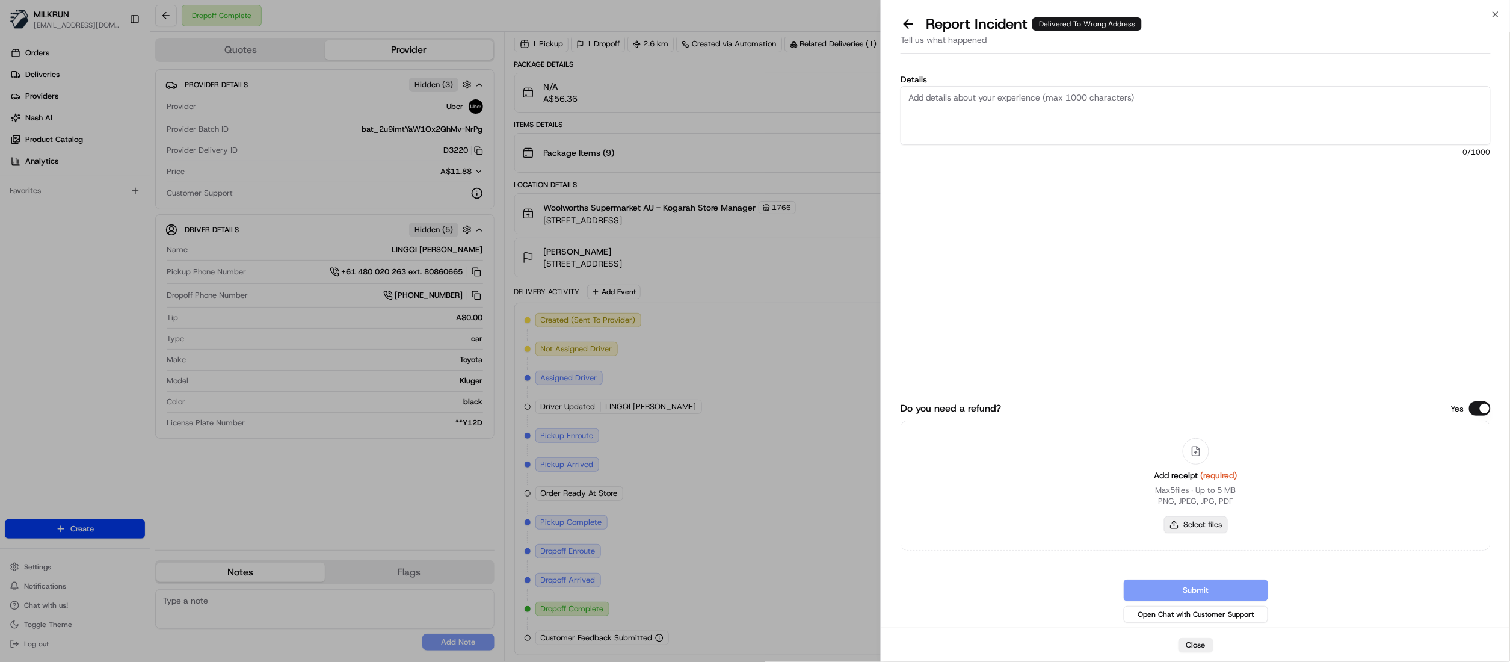
click at [1202, 524] on button "Select files" at bounding box center [1196, 524] width 64 height 17
type input "C:\fakepath\[PERSON_NAME].pdf"
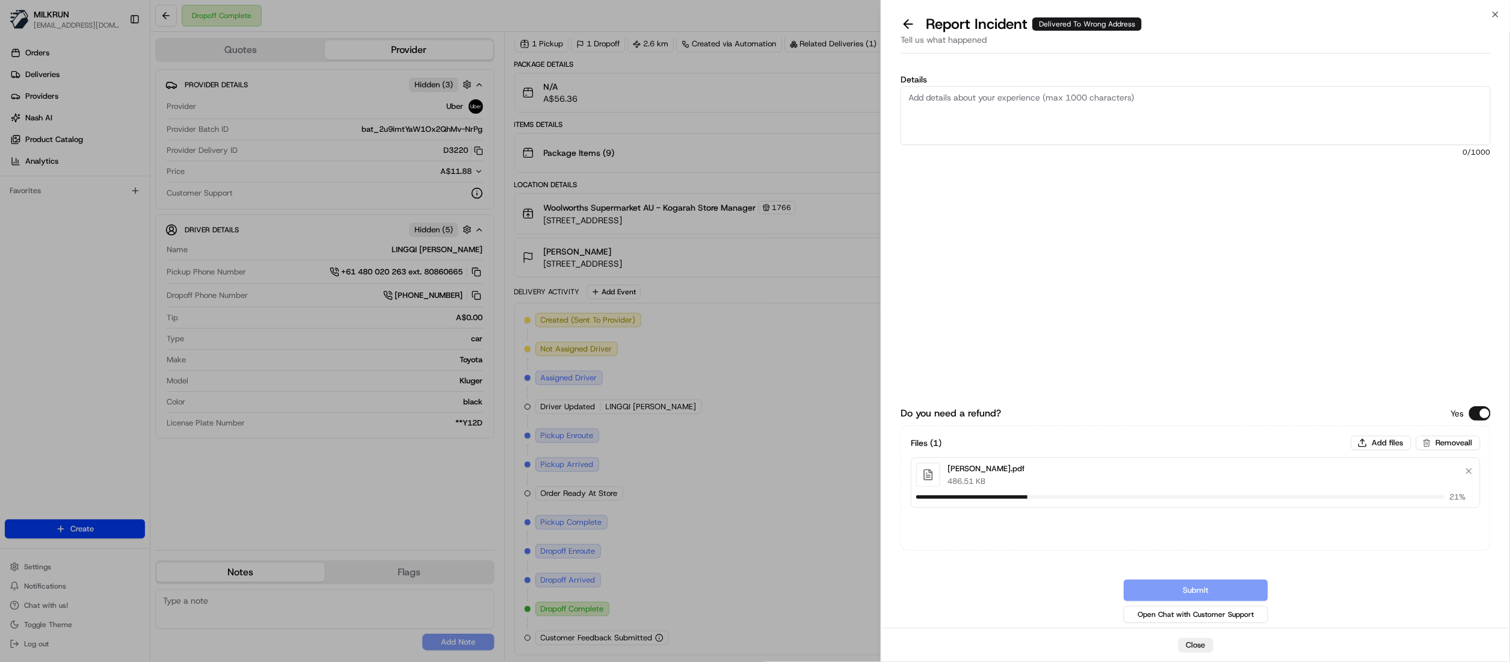
click at [1042, 105] on textarea "Details" at bounding box center [1195, 115] width 590 height 59
drag, startPoint x: 1239, startPoint y: 99, endPoint x: 1334, endPoint y: 173, distance: 120.3
click at [1334, 173] on div "Details Please process refund, The customer did not receive his order, The proo…" at bounding box center [1195, 185] width 590 height 220
click at [1238, 99] on textarea "Please process refund, The customer did not receive his order, The proof of del…" at bounding box center [1195, 115] width 590 height 59
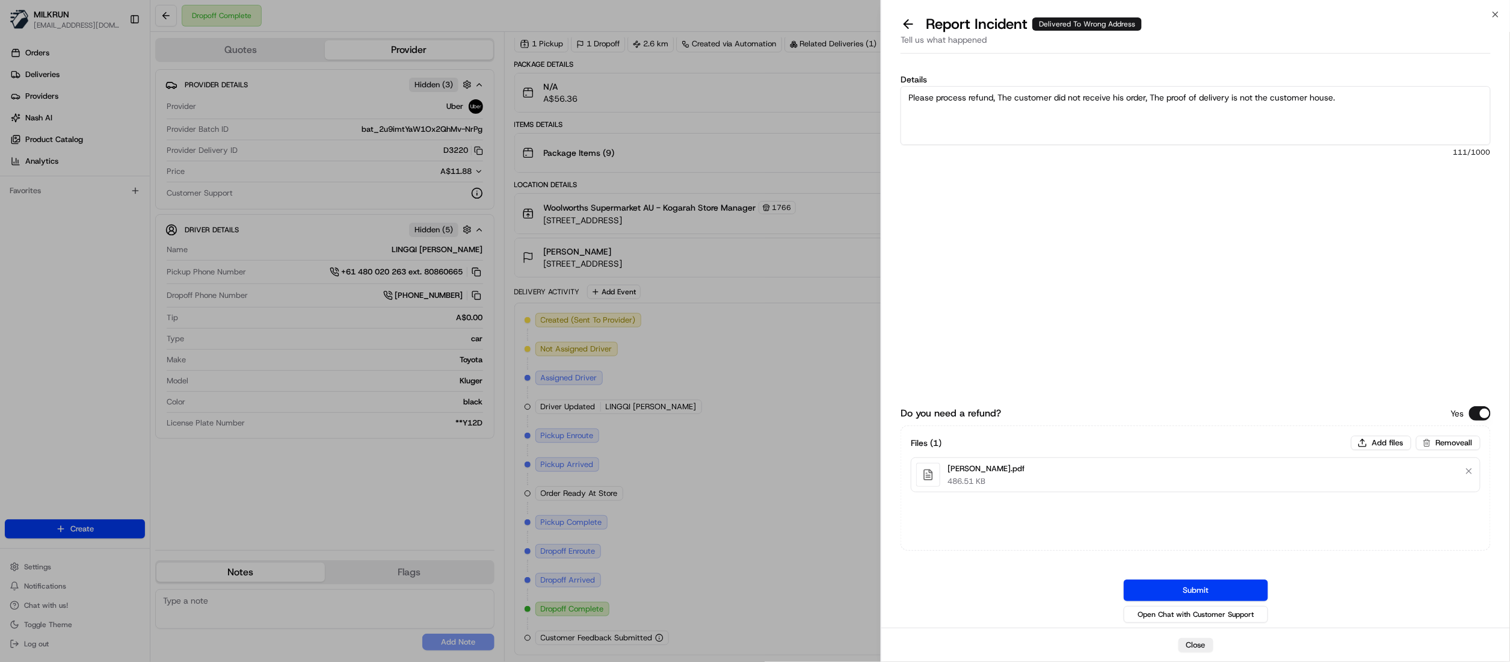
type textarea "Please process refund, The customer did not receive his order, The proof of del…"
drag, startPoint x: 1215, startPoint y: 589, endPoint x: 1132, endPoint y: 506, distance: 117.8
click at [1215, 589] on button "Submit" at bounding box center [1195, 590] width 144 height 22
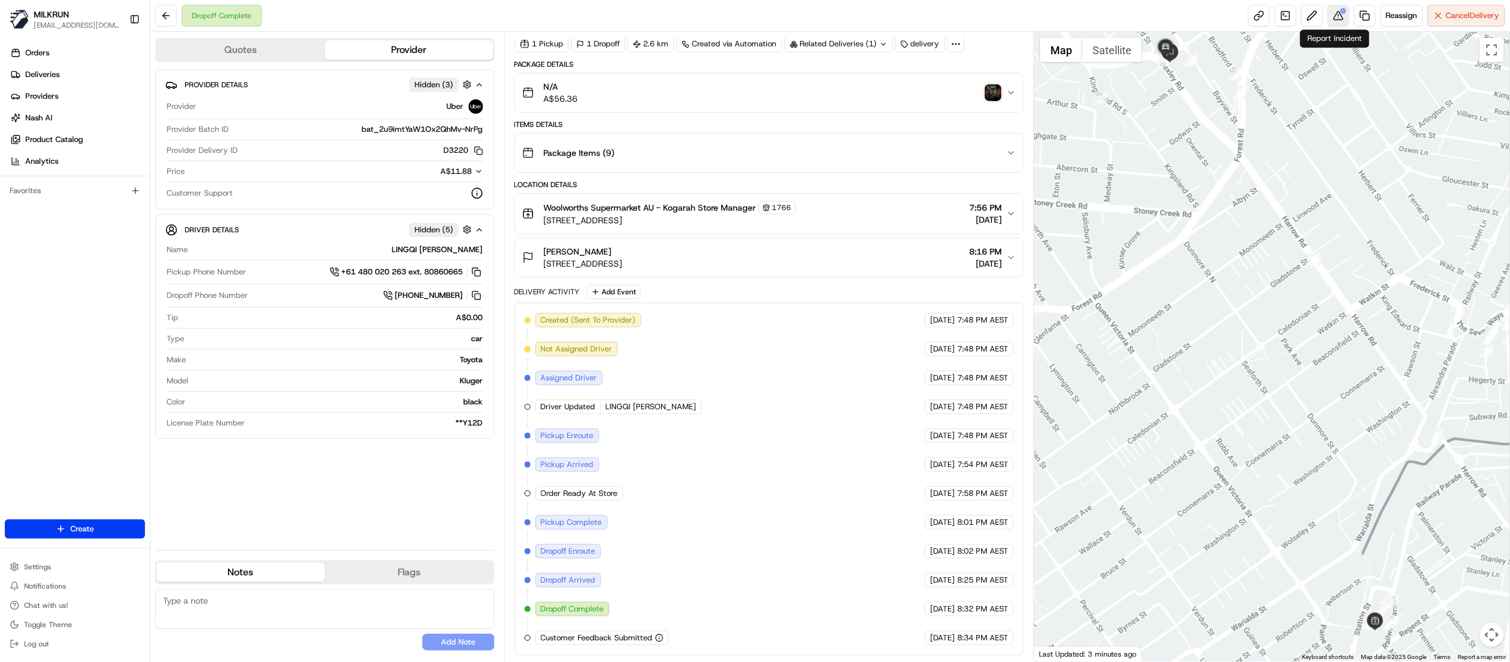
click at [1336, 26] on body "MILKRUN [EMAIL_ADDRESS][DOMAIN_NAME] Toggle Sidebar Orders Deliveries Providers…" at bounding box center [755, 331] width 1510 height 662
click at [1336, 14] on button at bounding box center [1338, 16] width 22 height 22
